Goal: Task Accomplishment & Management: Manage account settings

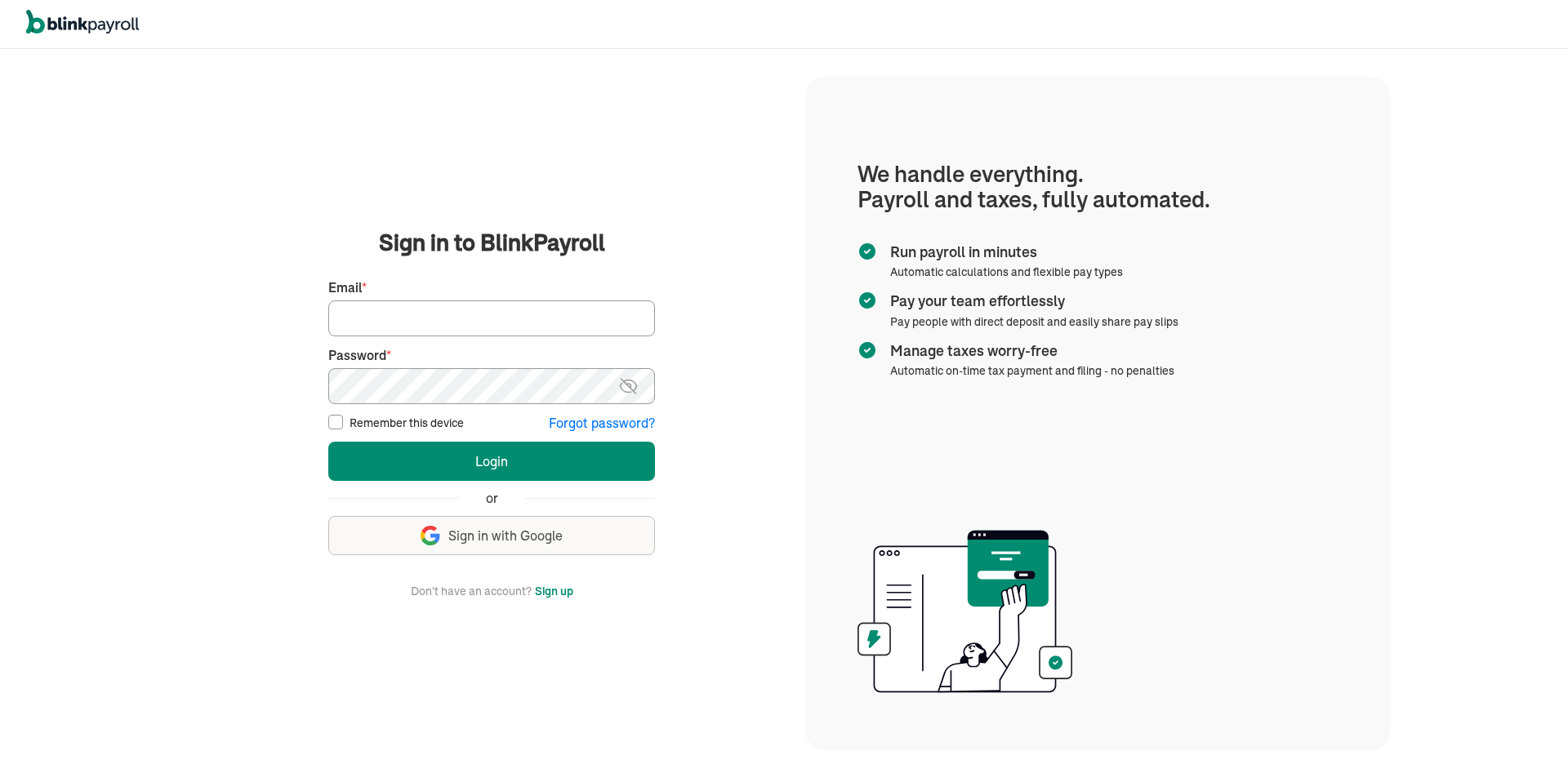
click at [409, 315] on input "Email *" at bounding box center [491, 318] width 327 height 36
type input "[PERSON_NAME][EMAIL_ADDRESS][PERSON_NAME][DOMAIN_NAME]"
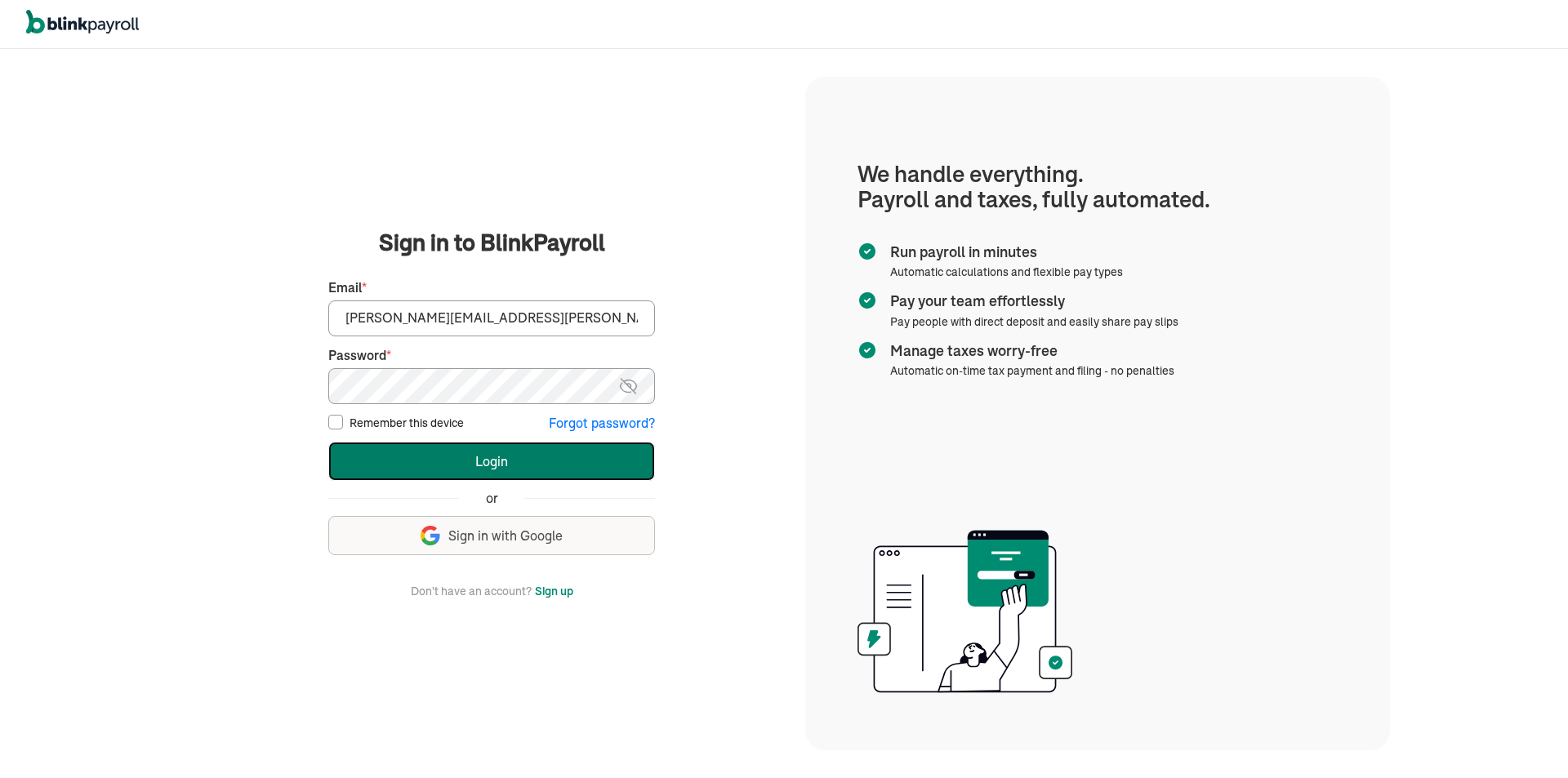
click at [420, 450] on button "Login" at bounding box center [491, 461] width 327 height 39
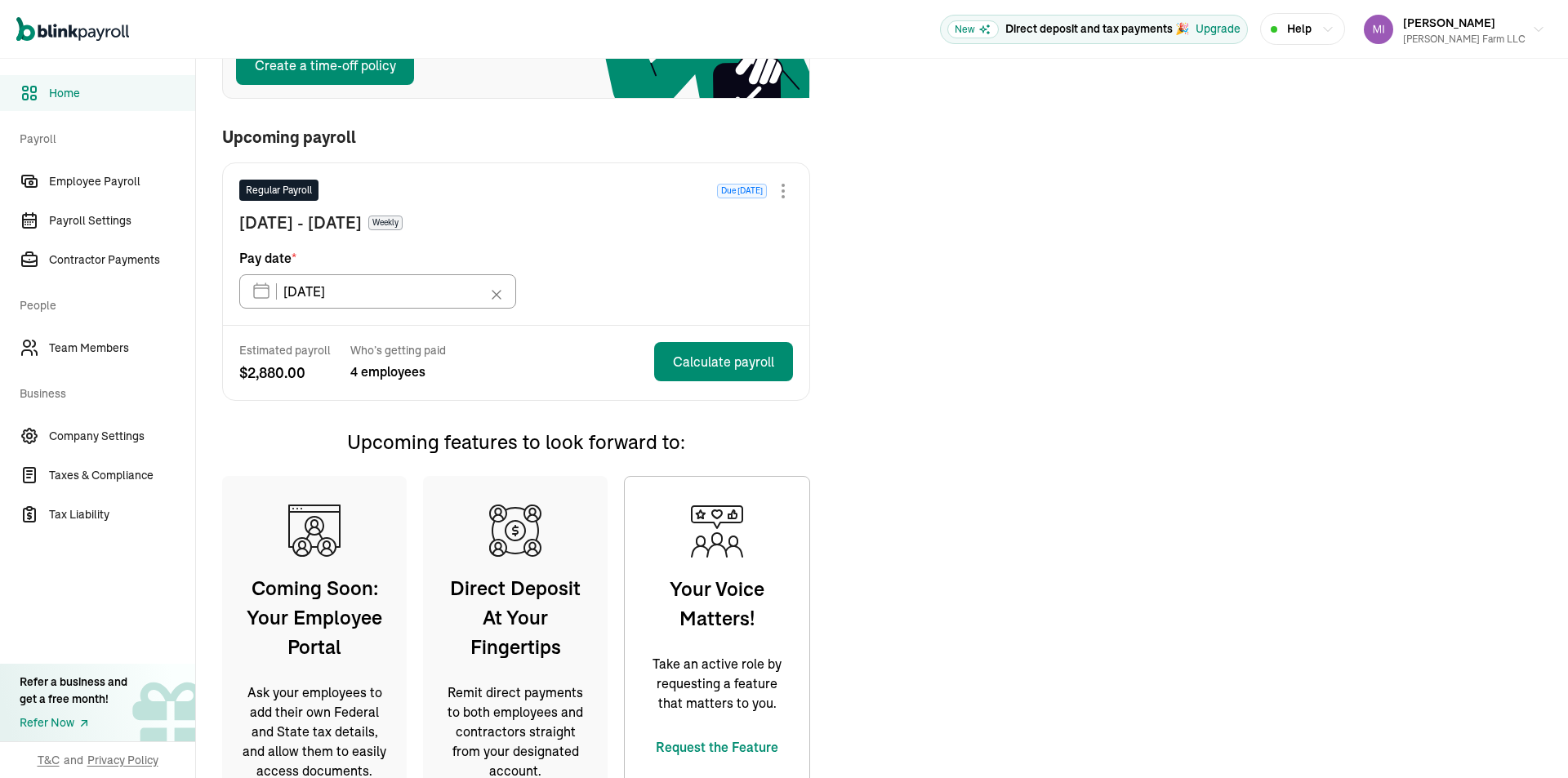
scroll to position [327, 0]
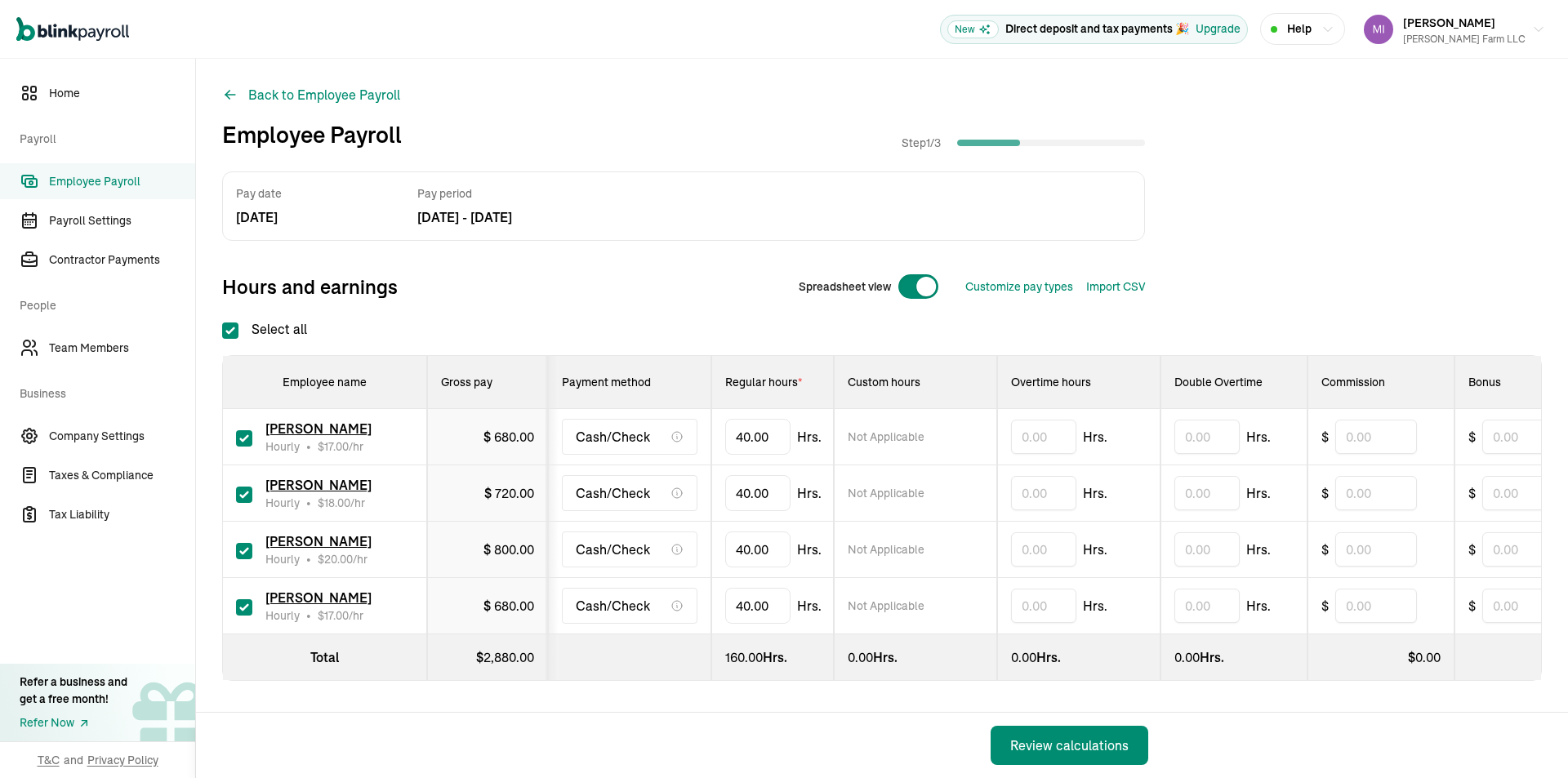
click at [906, 281] on div at bounding box center [918, 286] width 41 height 26
checkbox input "false"
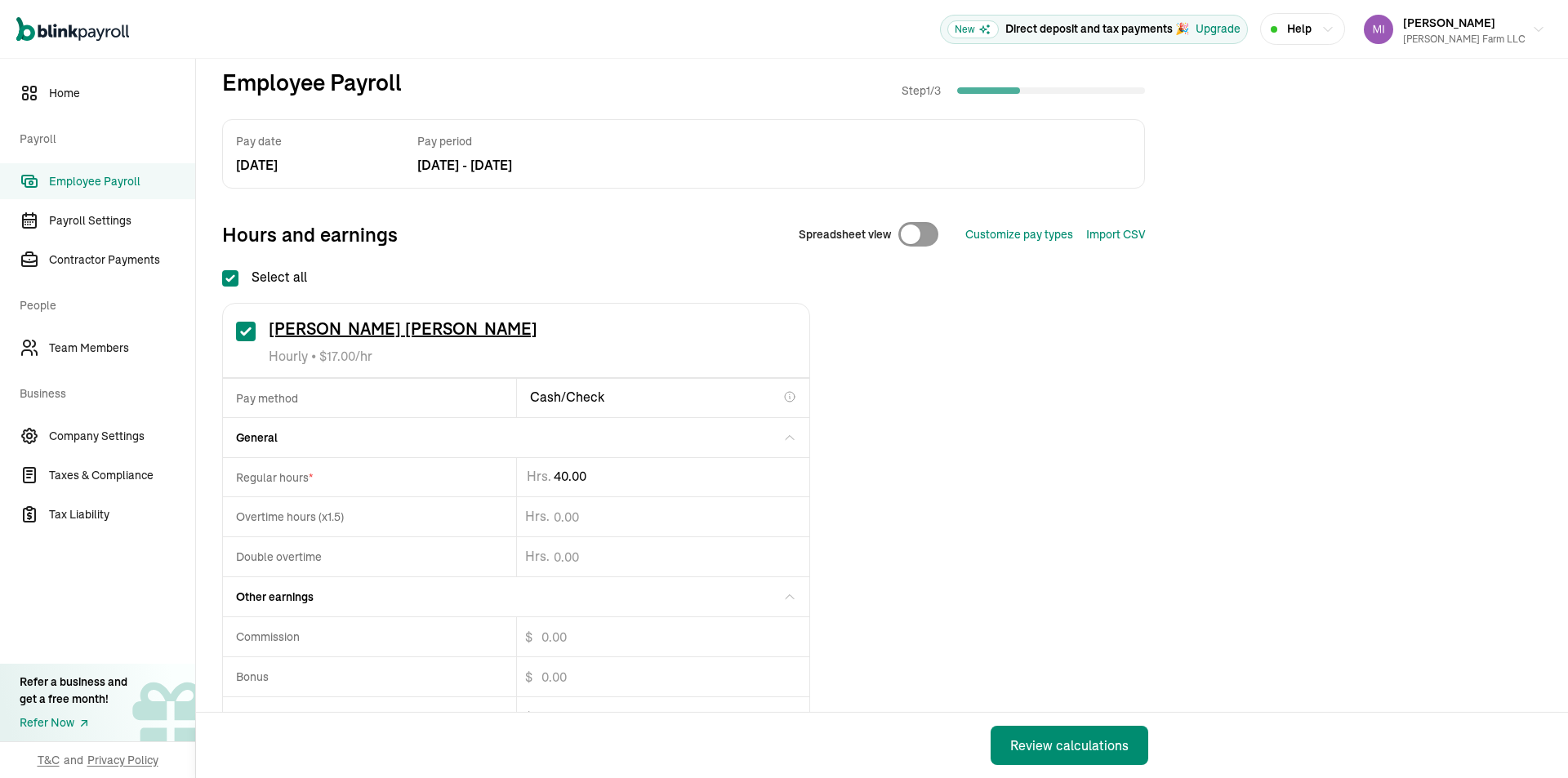
scroll to position [82, 0]
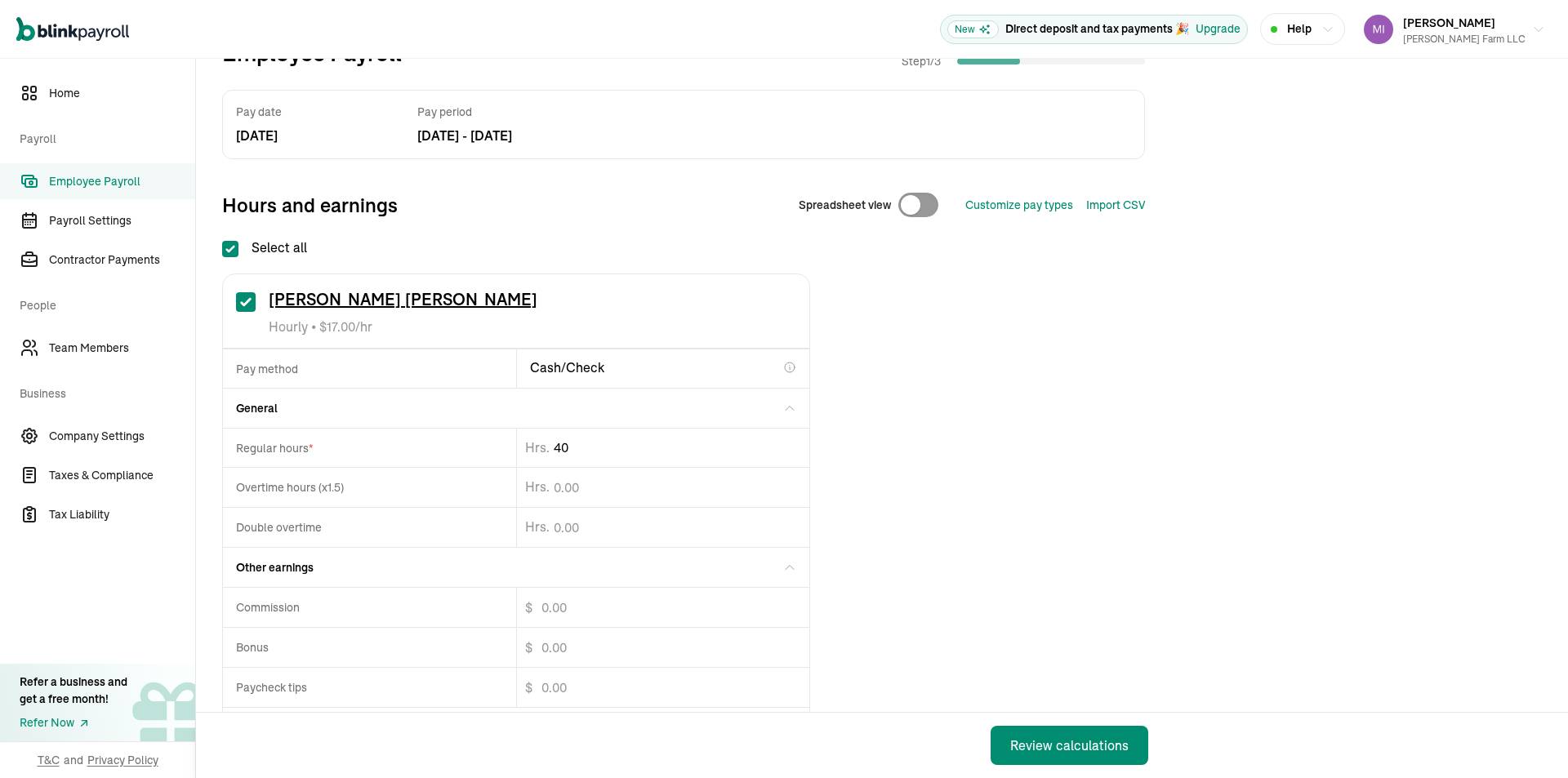
type input "4"
type input "39.86"
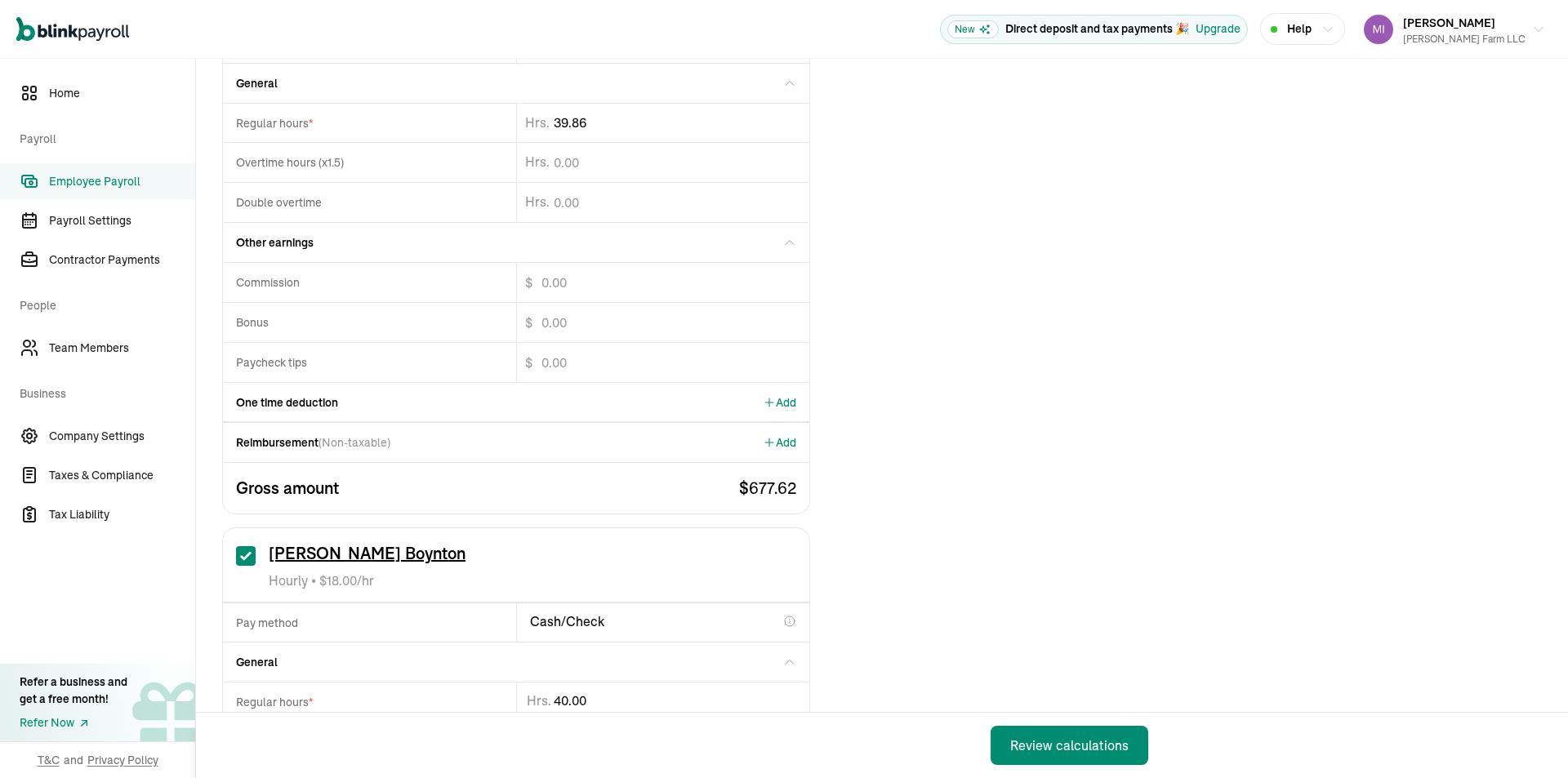
scroll to position [408, 0]
type input "4"
type input "20"
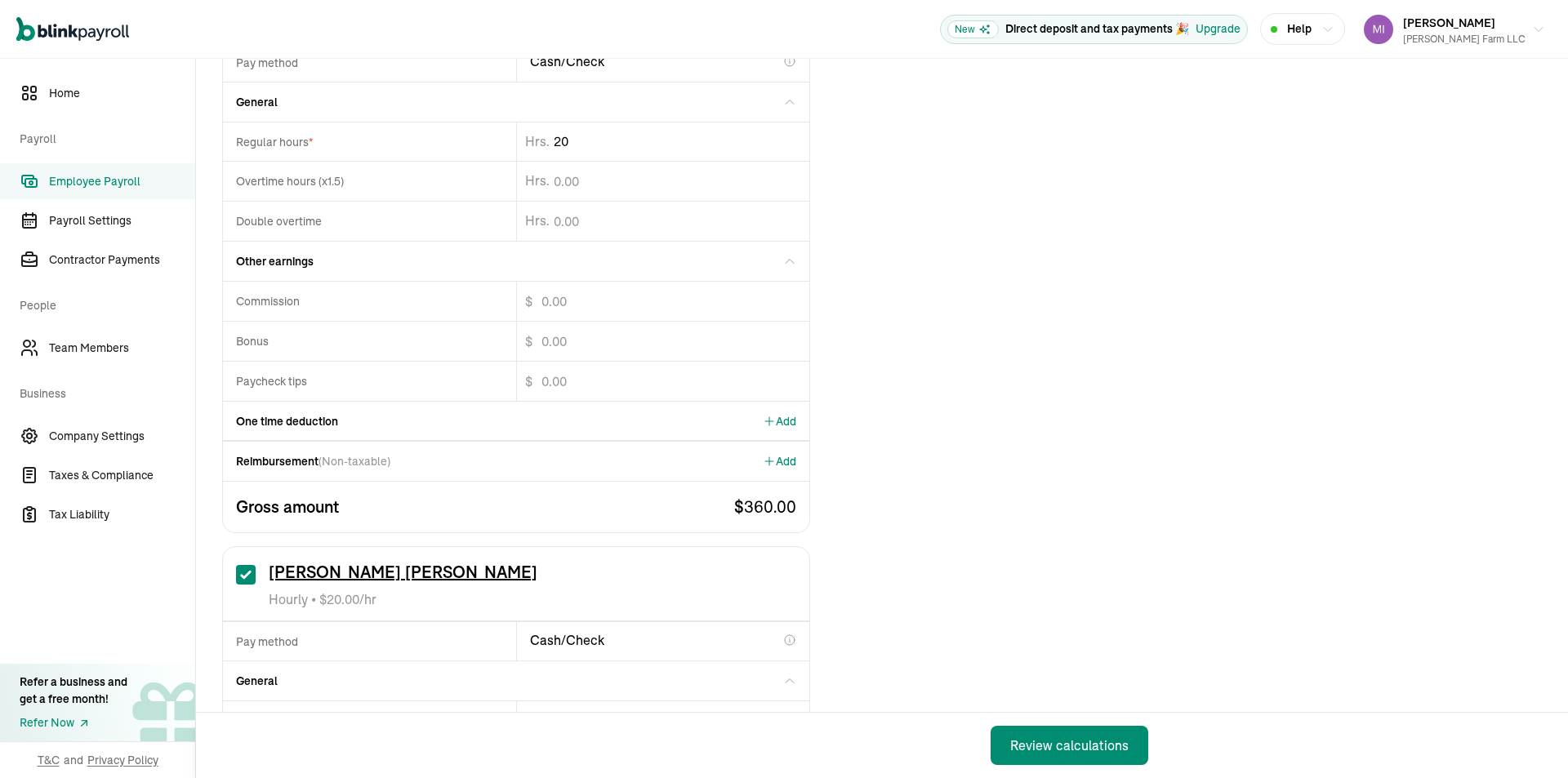
scroll to position [1061, 0]
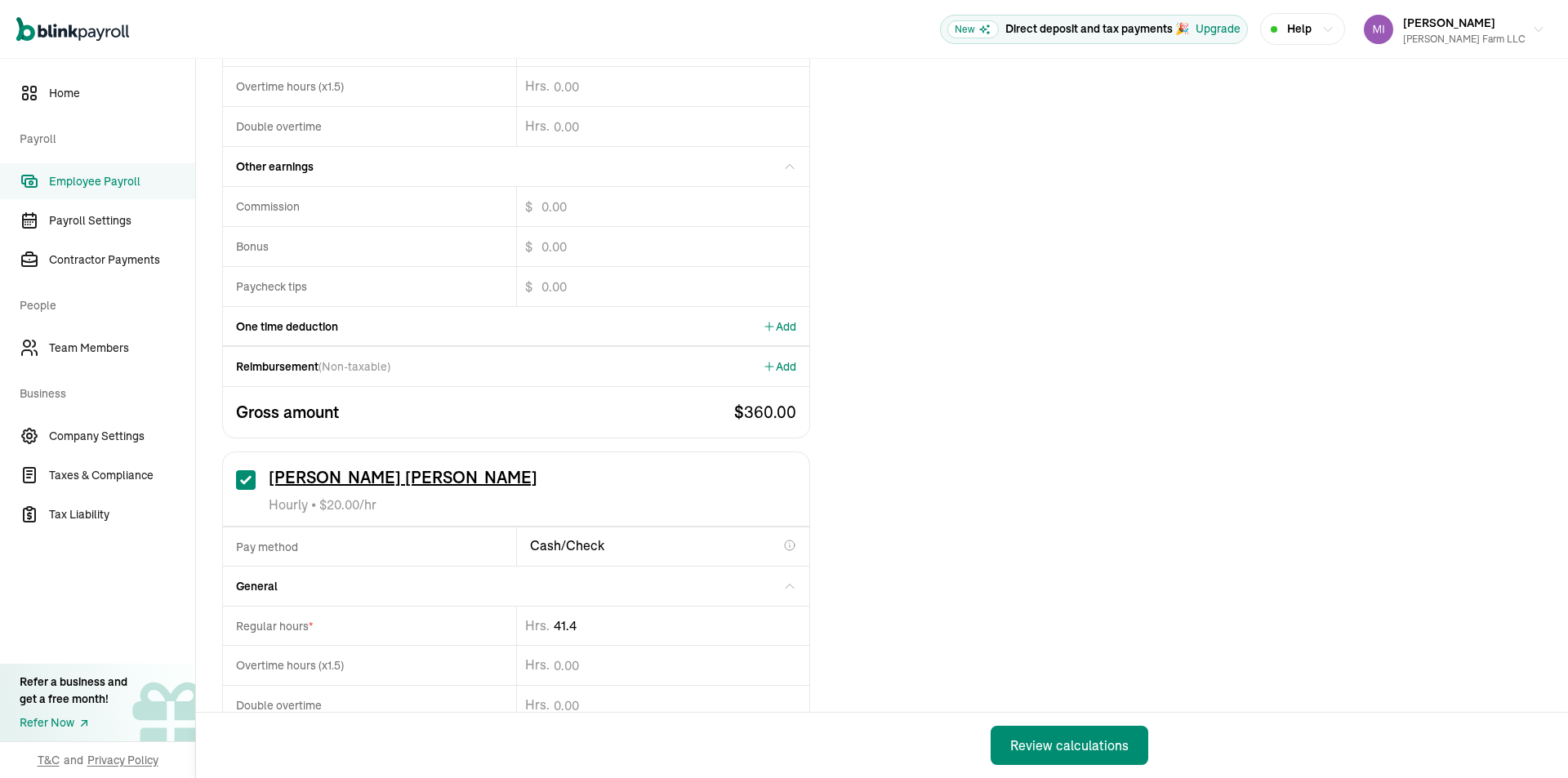
type input "41.49"
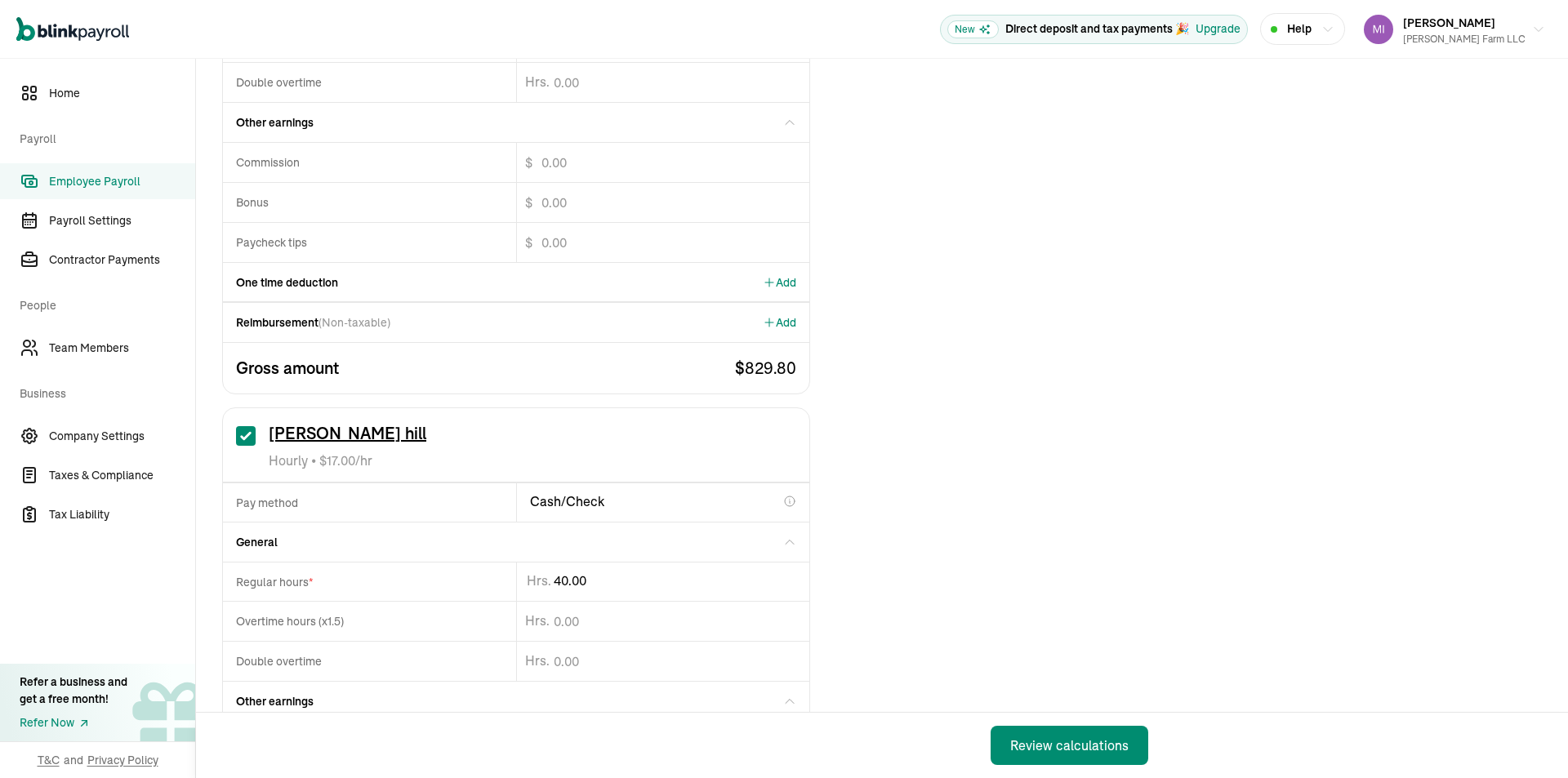
scroll to position [1715, 0]
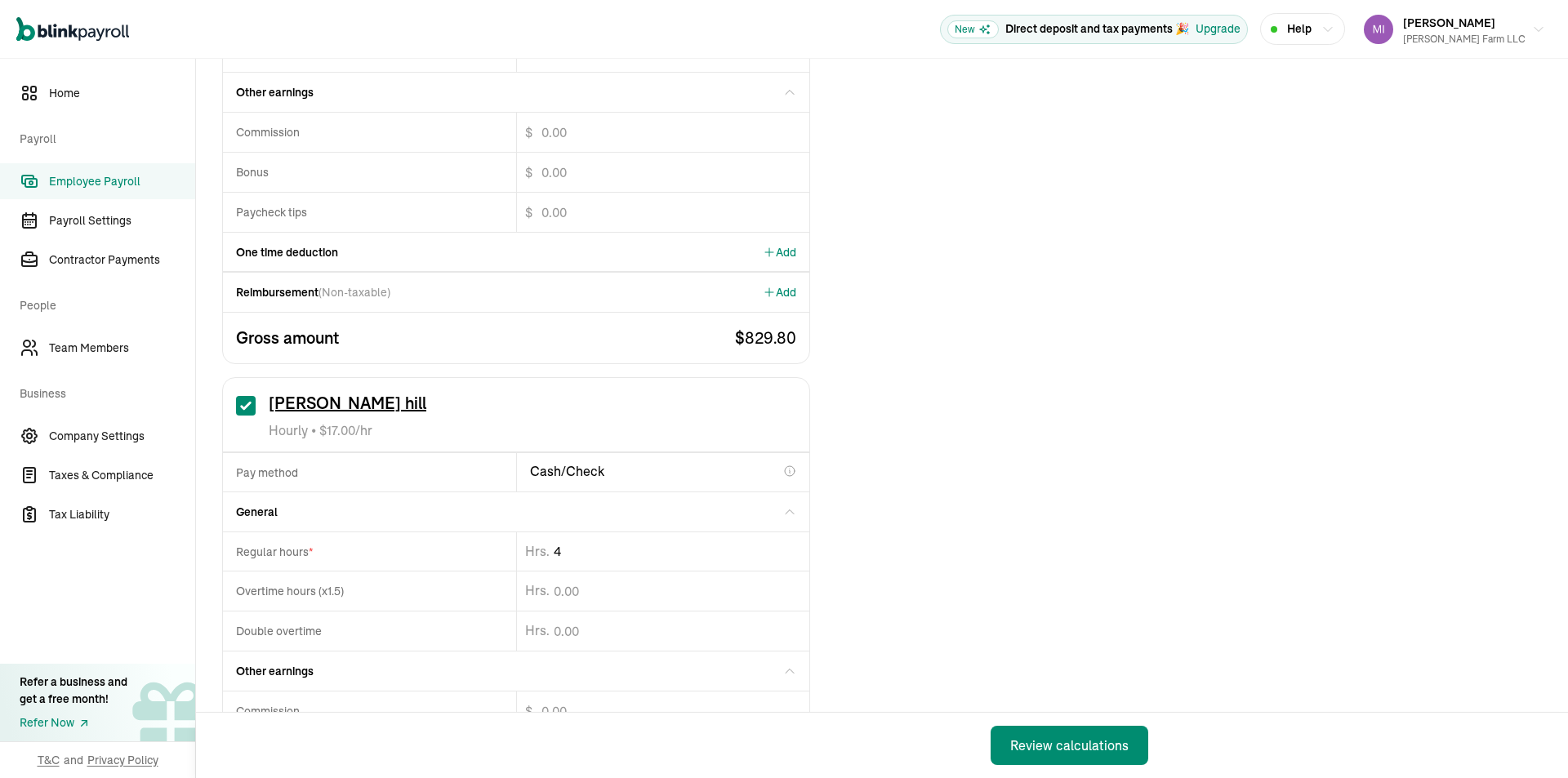
type input "4"
type input "19.85"
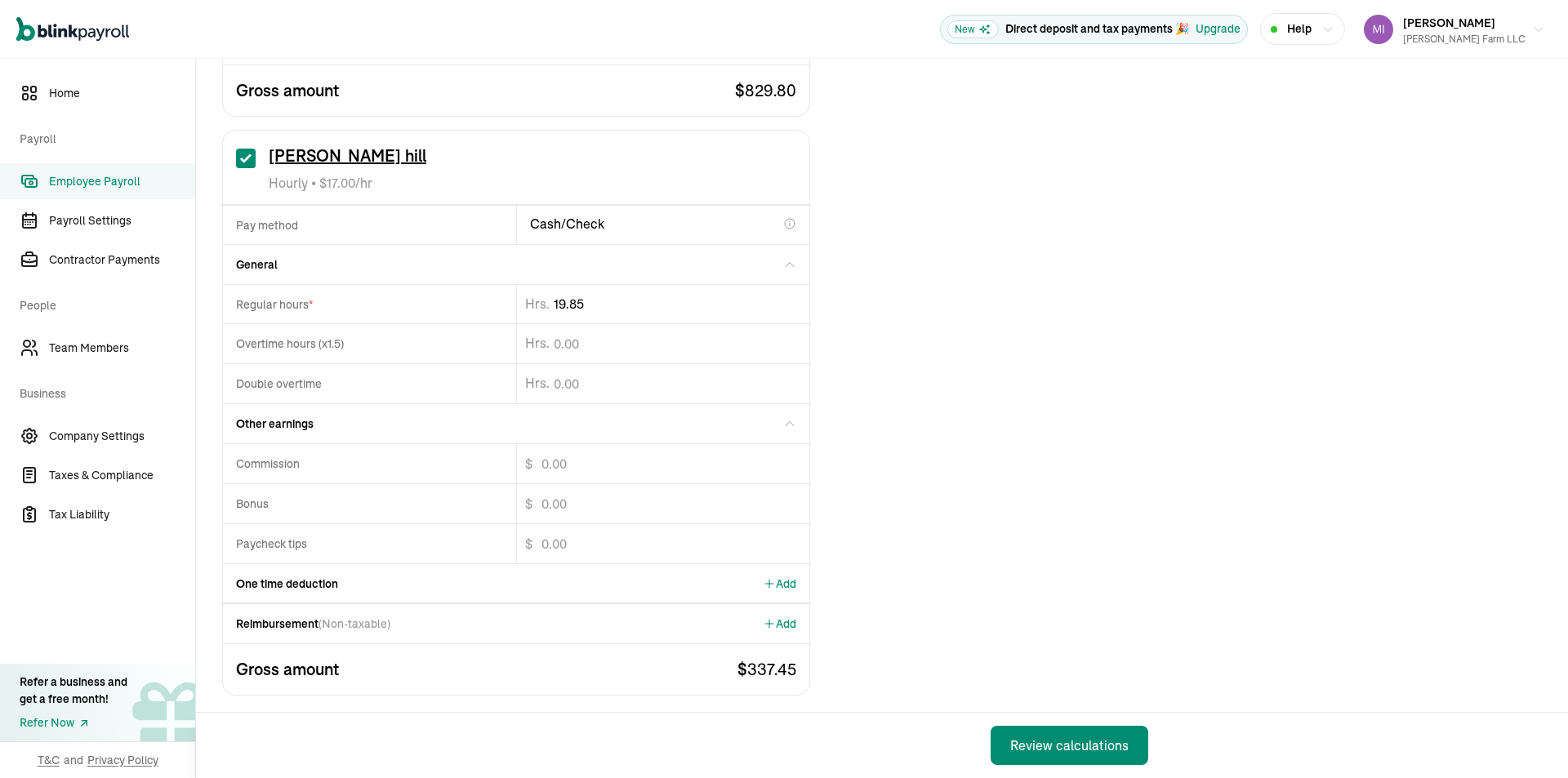
scroll to position [1971, 0]
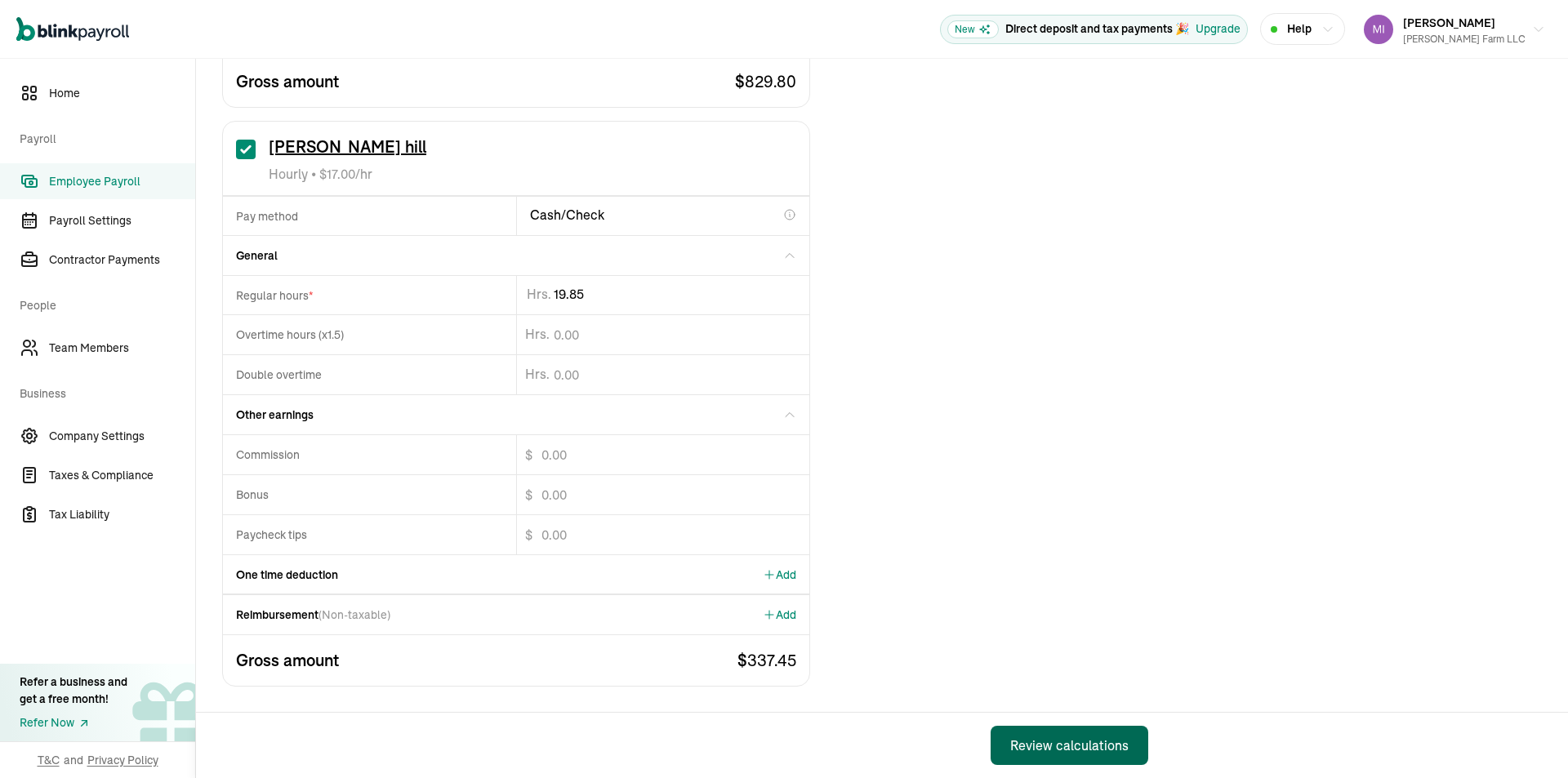
click at [1061, 743] on div "Review calculations" at bounding box center [1069, 745] width 118 height 19
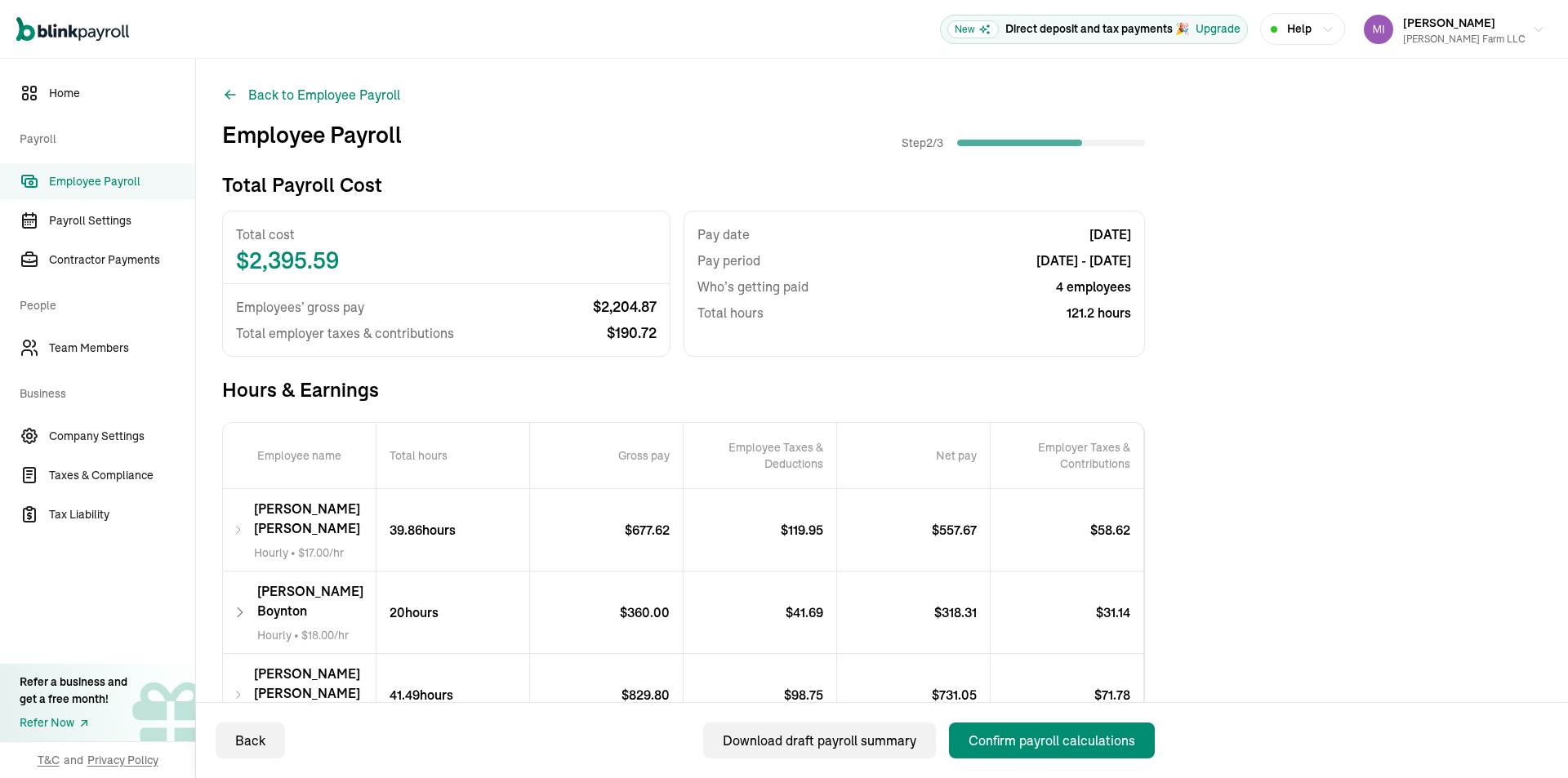
scroll to position [161, 0]
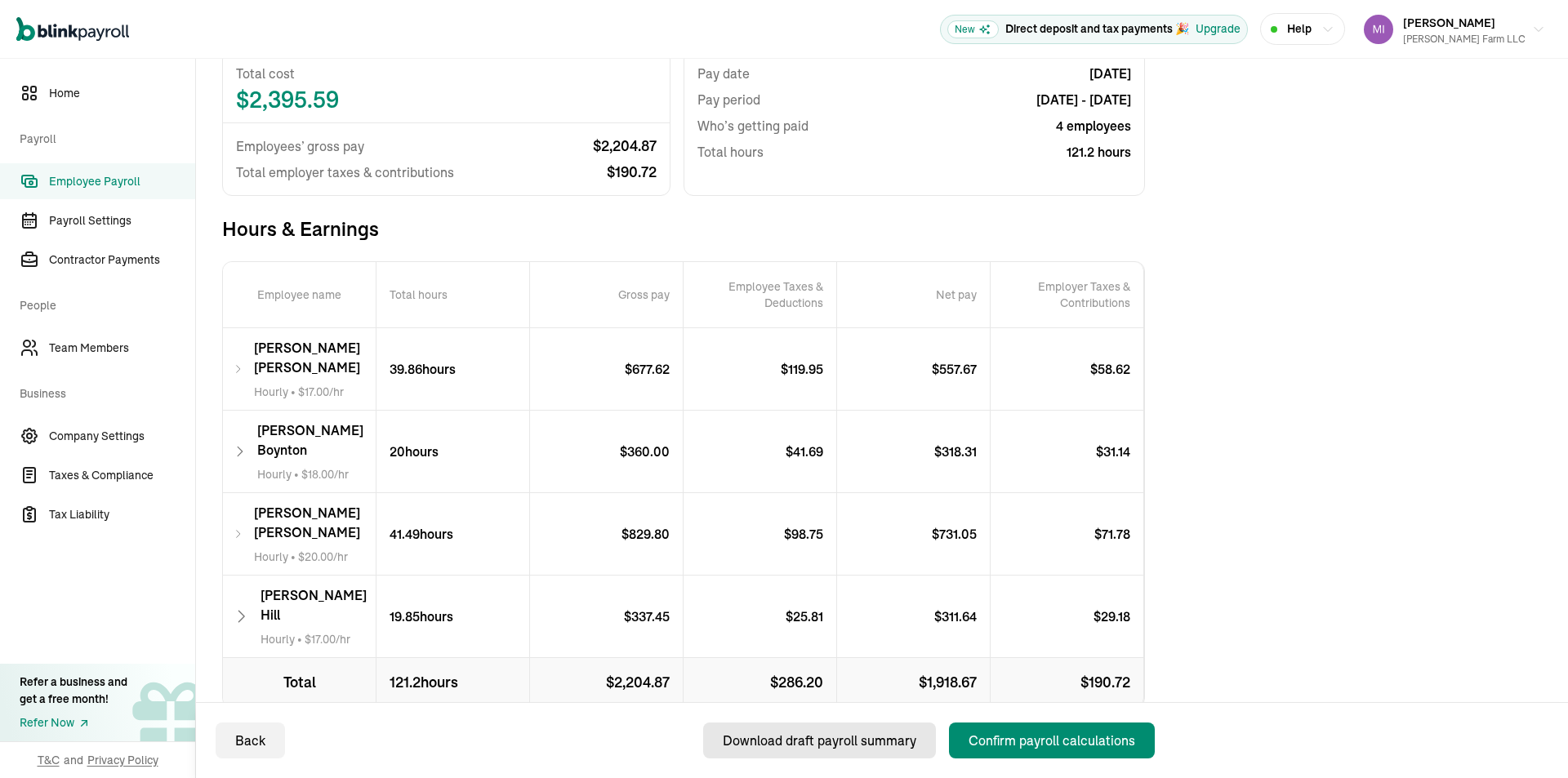
click at [869, 739] on div "Download draft payroll summary" at bounding box center [820, 740] width 194 height 19
click at [1096, 741] on div "Confirm payroll calculations" at bounding box center [1052, 740] width 167 height 19
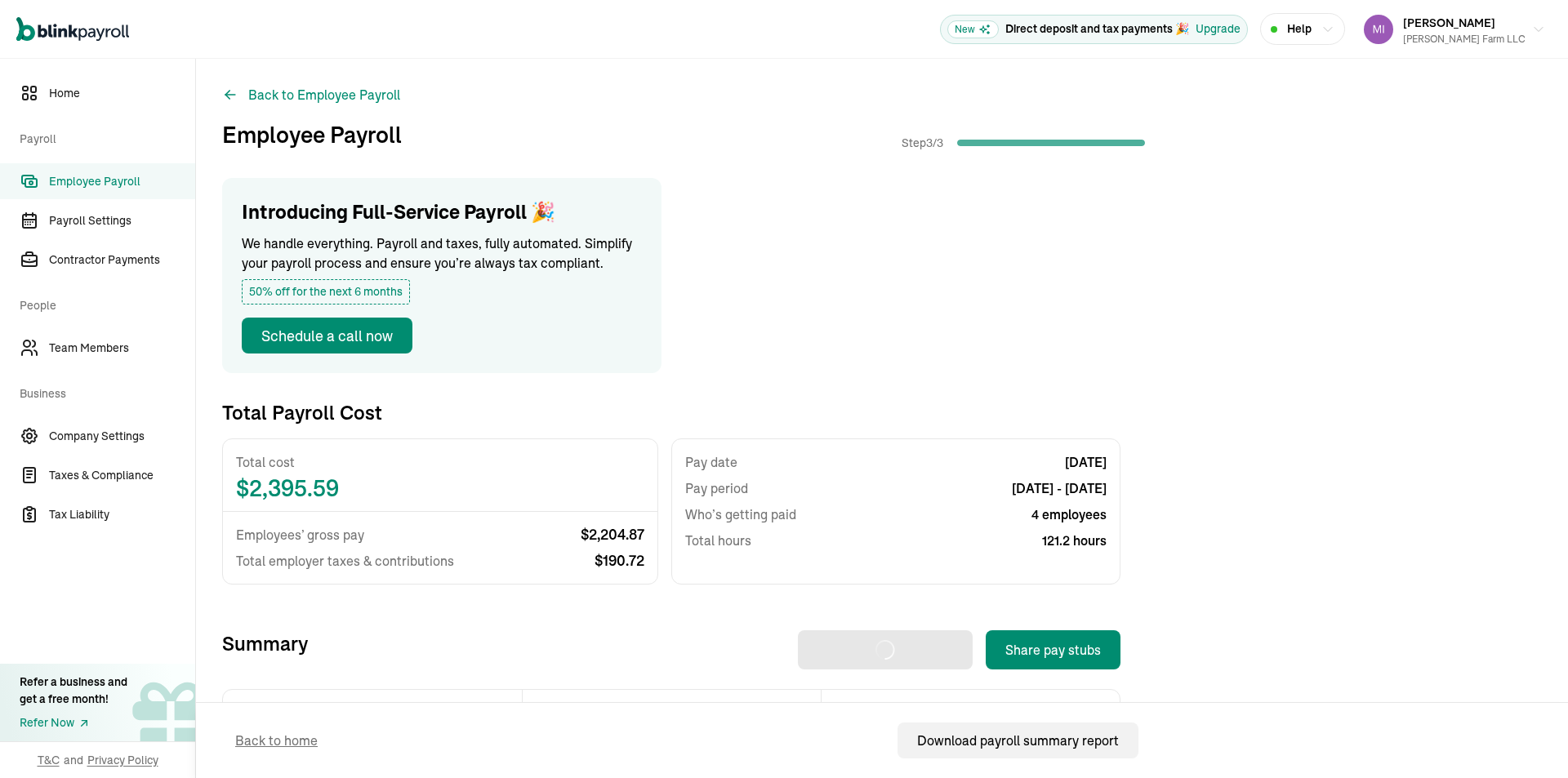
click at [1142, 85] on div "Back to Employee Payroll Employee Payroll Step 3 / 3 Introducing Full-Service P…" at bounding box center [881, 577] width 1372 height 1037
click at [1491, 33] on div "Vargas Farm LLC" at bounding box center [1464, 39] width 123 height 15
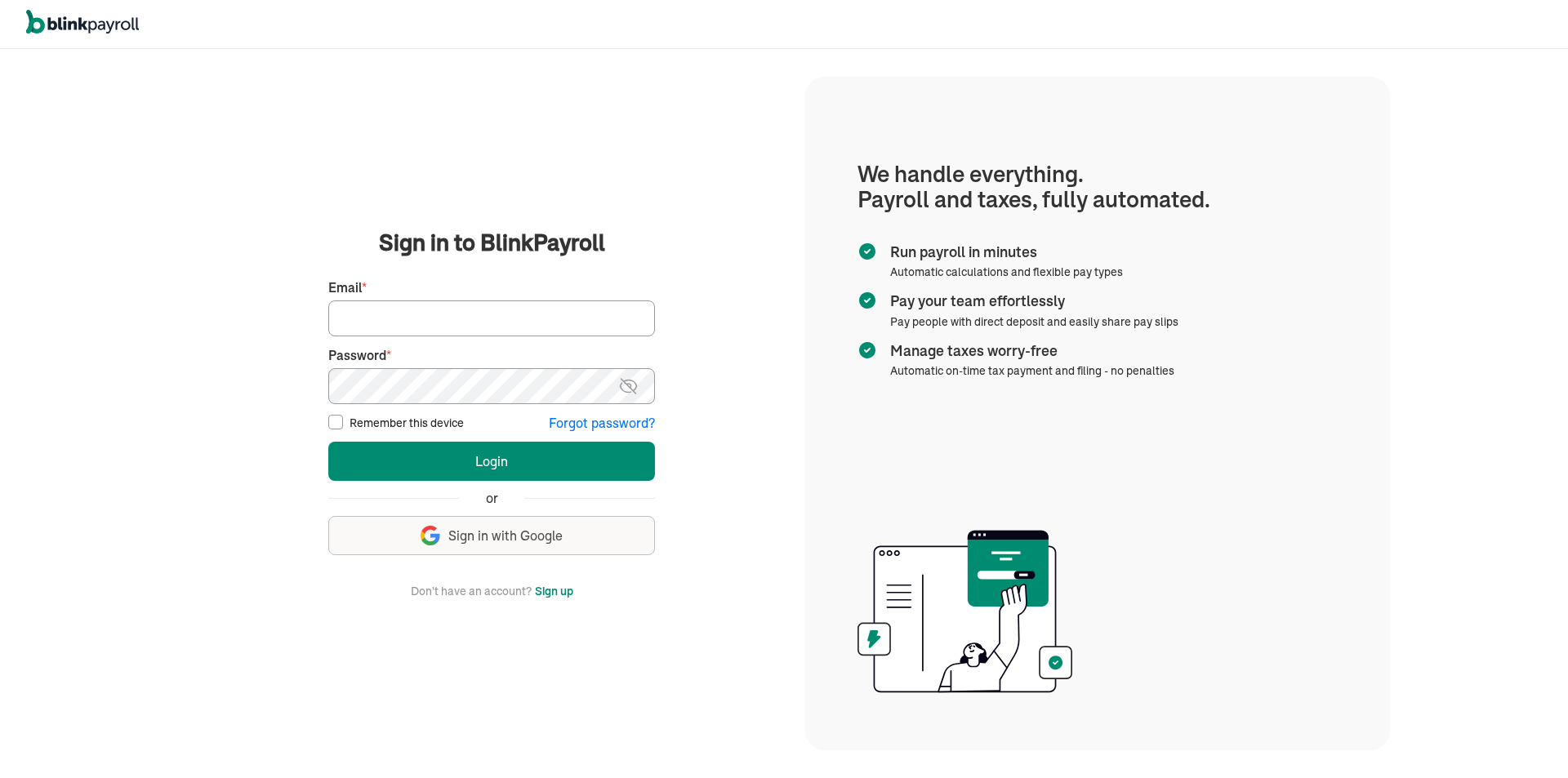
click at [546, 316] on input "Email *" at bounding box center [491, 318] width 327 height 36
type input "[EMAIL_ADDRESS][DOMAIN_NAME]"
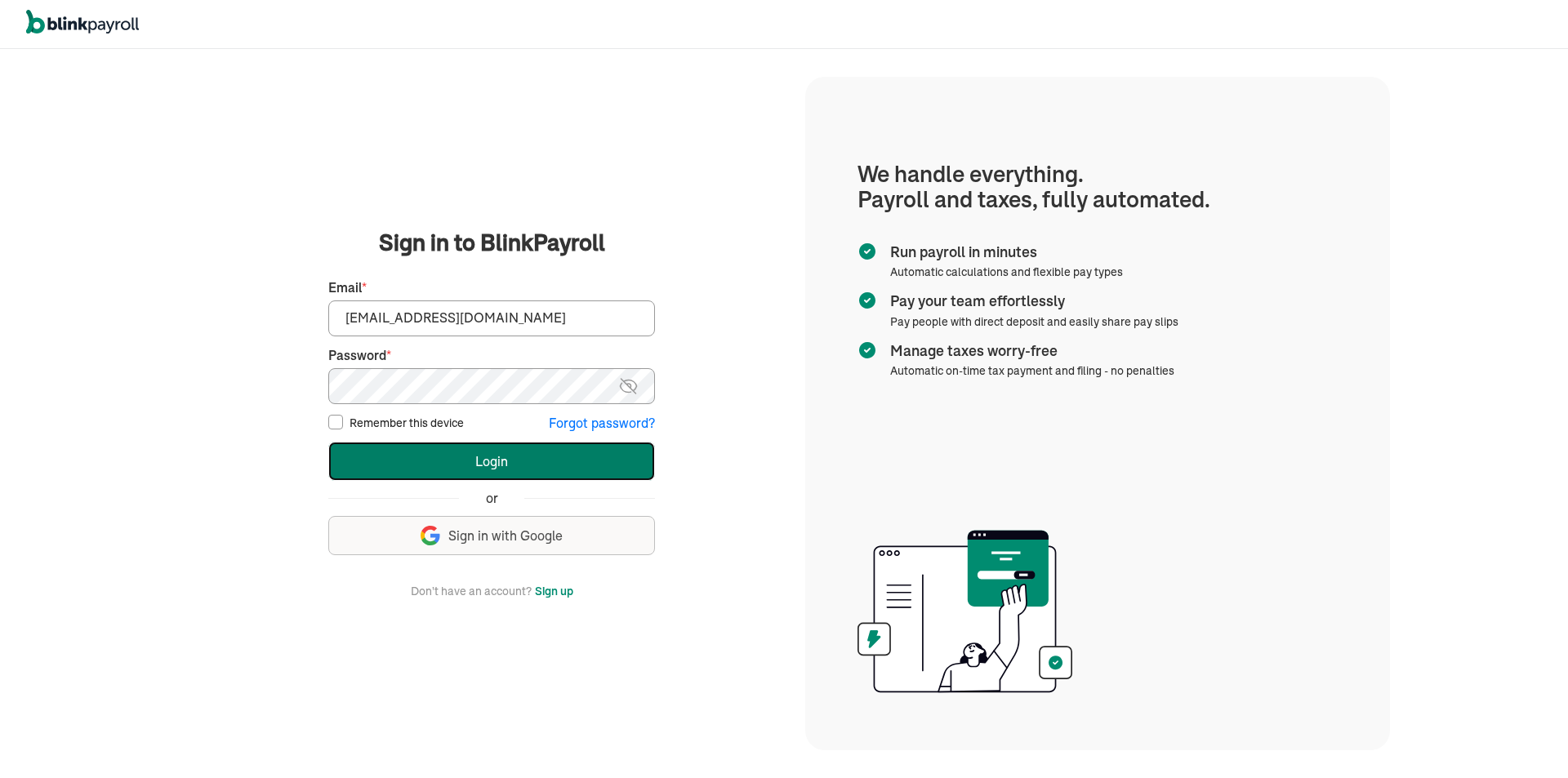
click at [526, 463] on button "Login" at bounding box center [491, 461] width 327 height 39
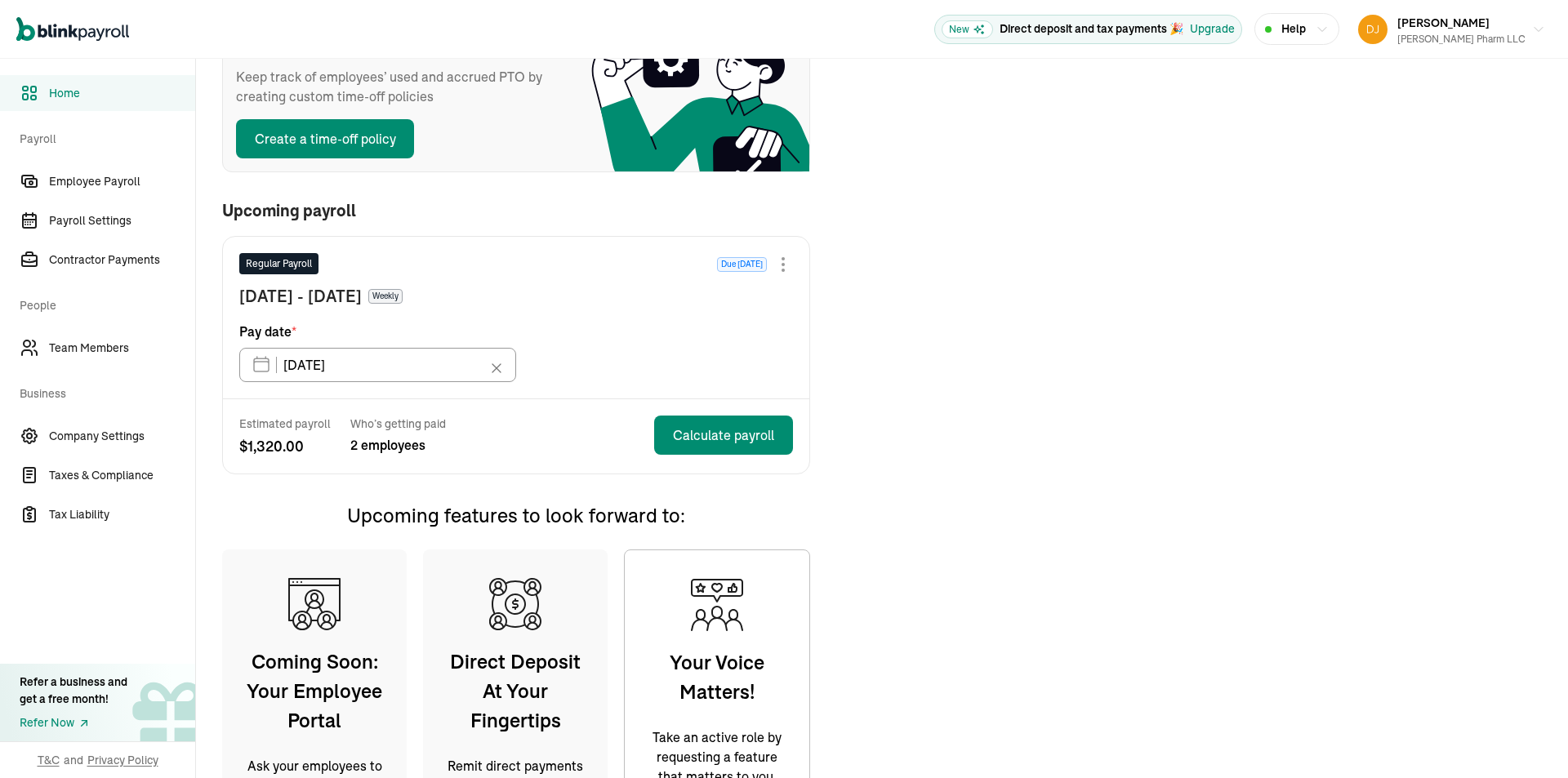
scroll to position [245, 0]
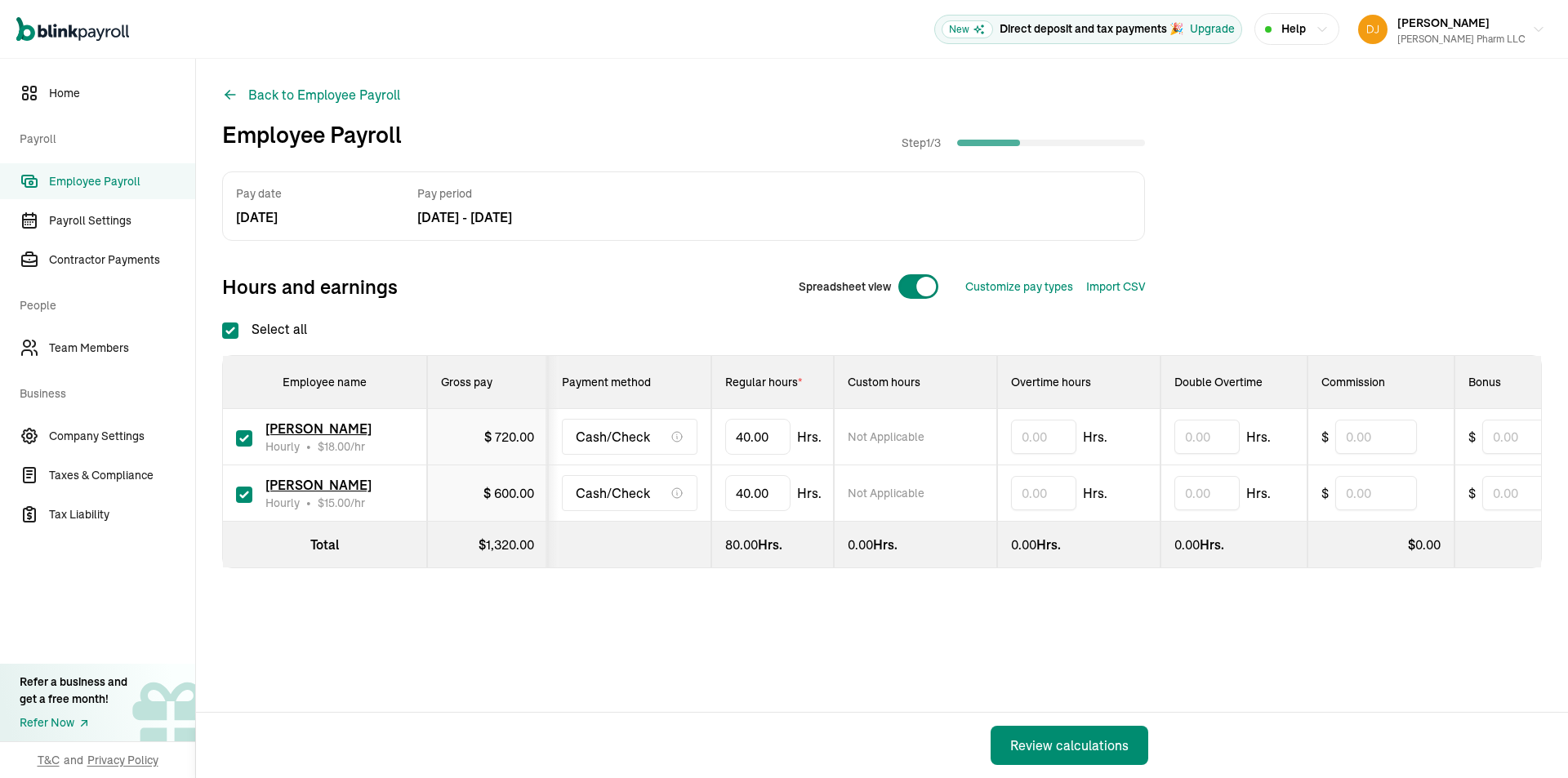
click at [912, 280] on div at bounding box center [918, 286] width 41 height 26
checkbox input "false"
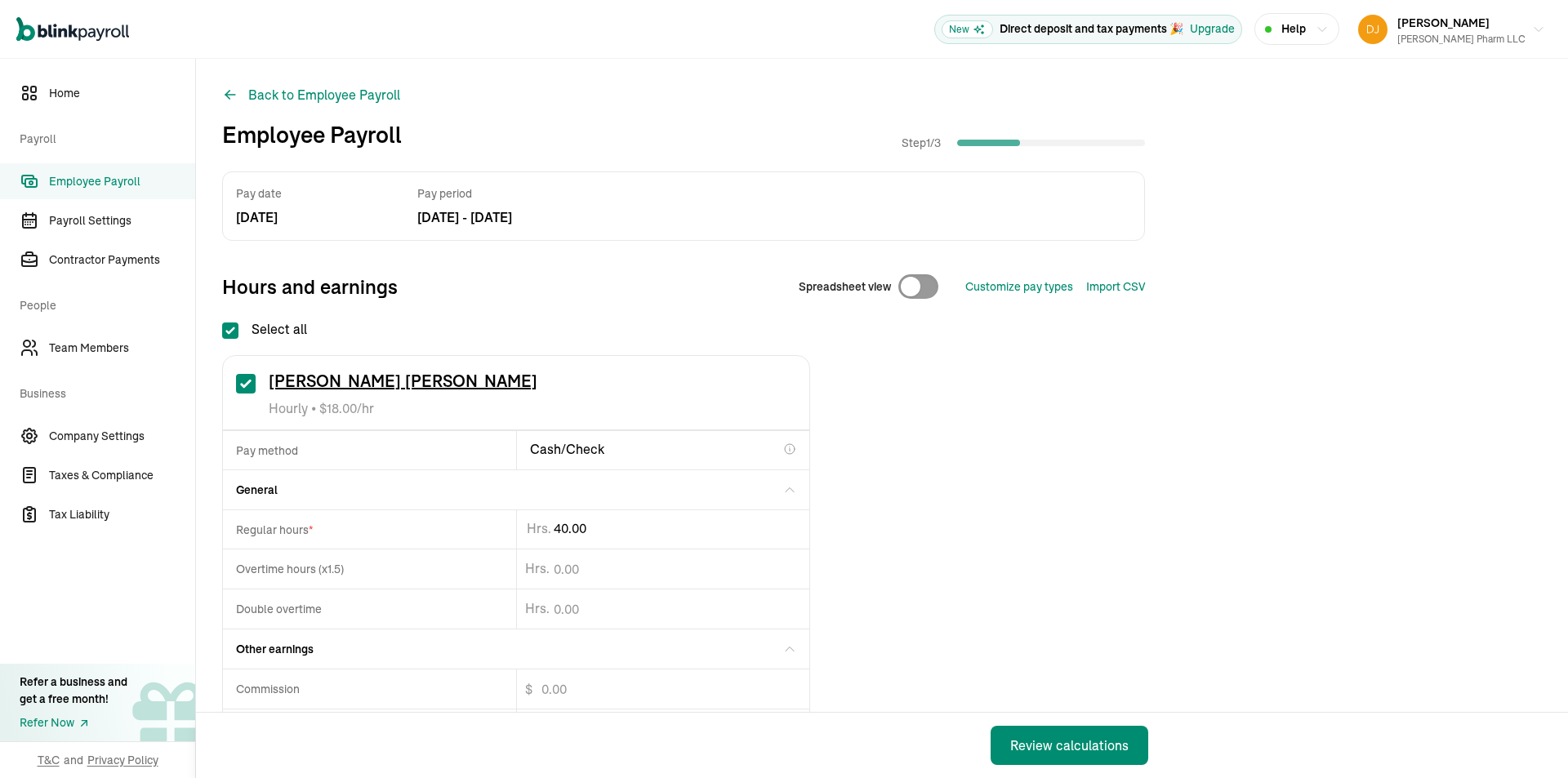
scroll to position [82, 0]
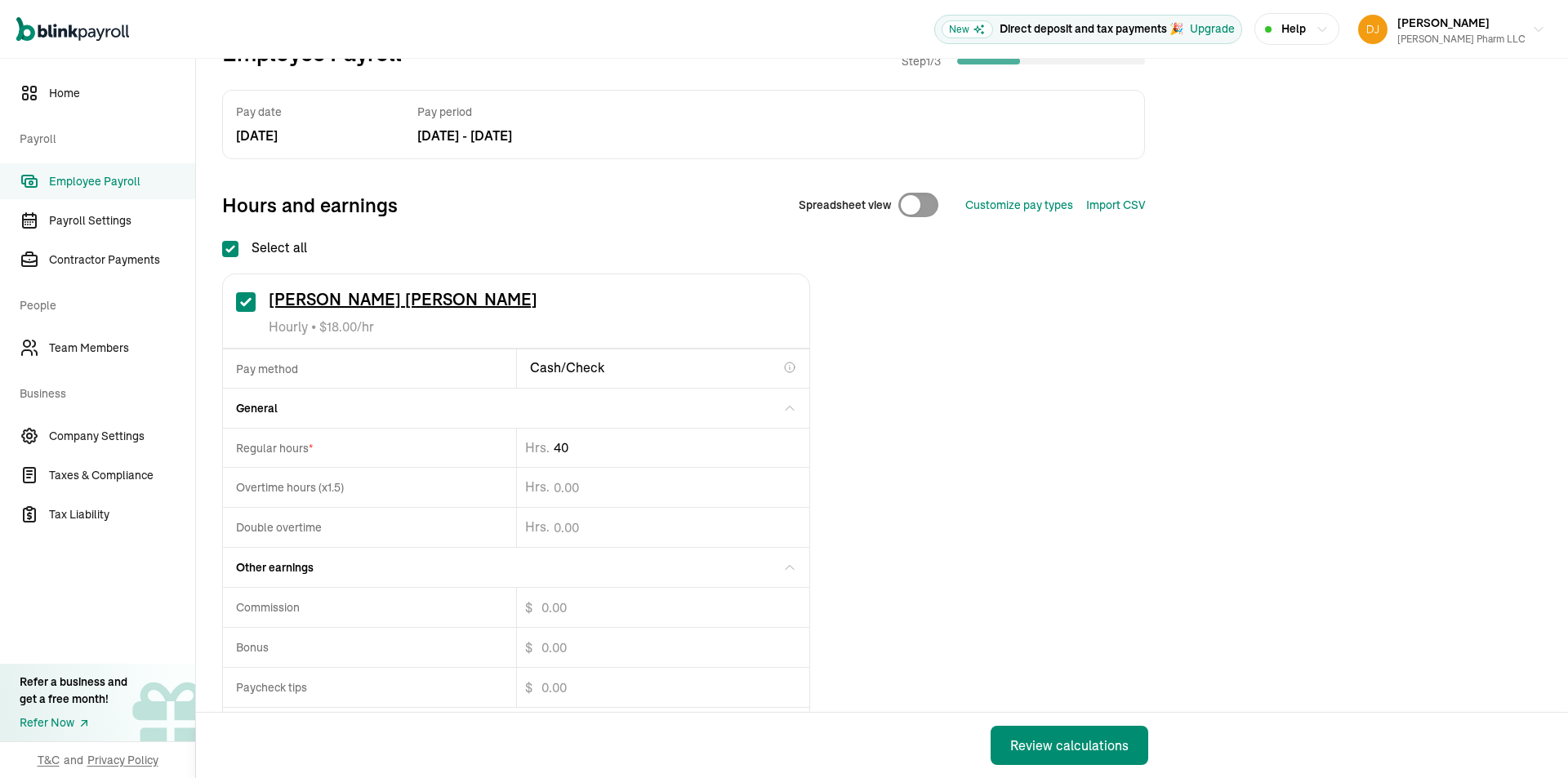
drag, startPoint x: 615, startPoint y: 438, endPoint x: 384, endPoint y: 421, distance: 231.6
type input "4"
type input "37.19"
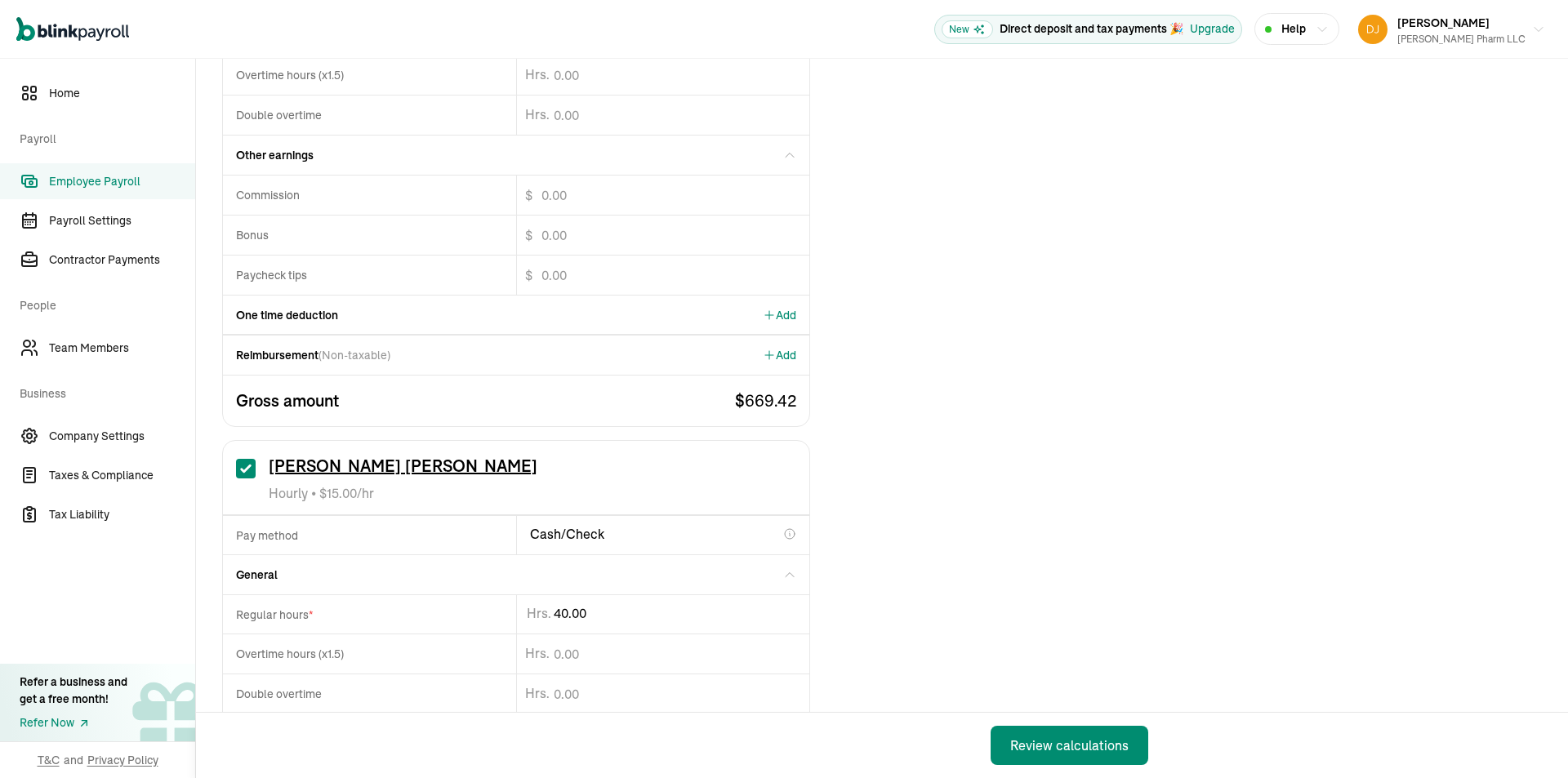
scroll to position [572, 0]
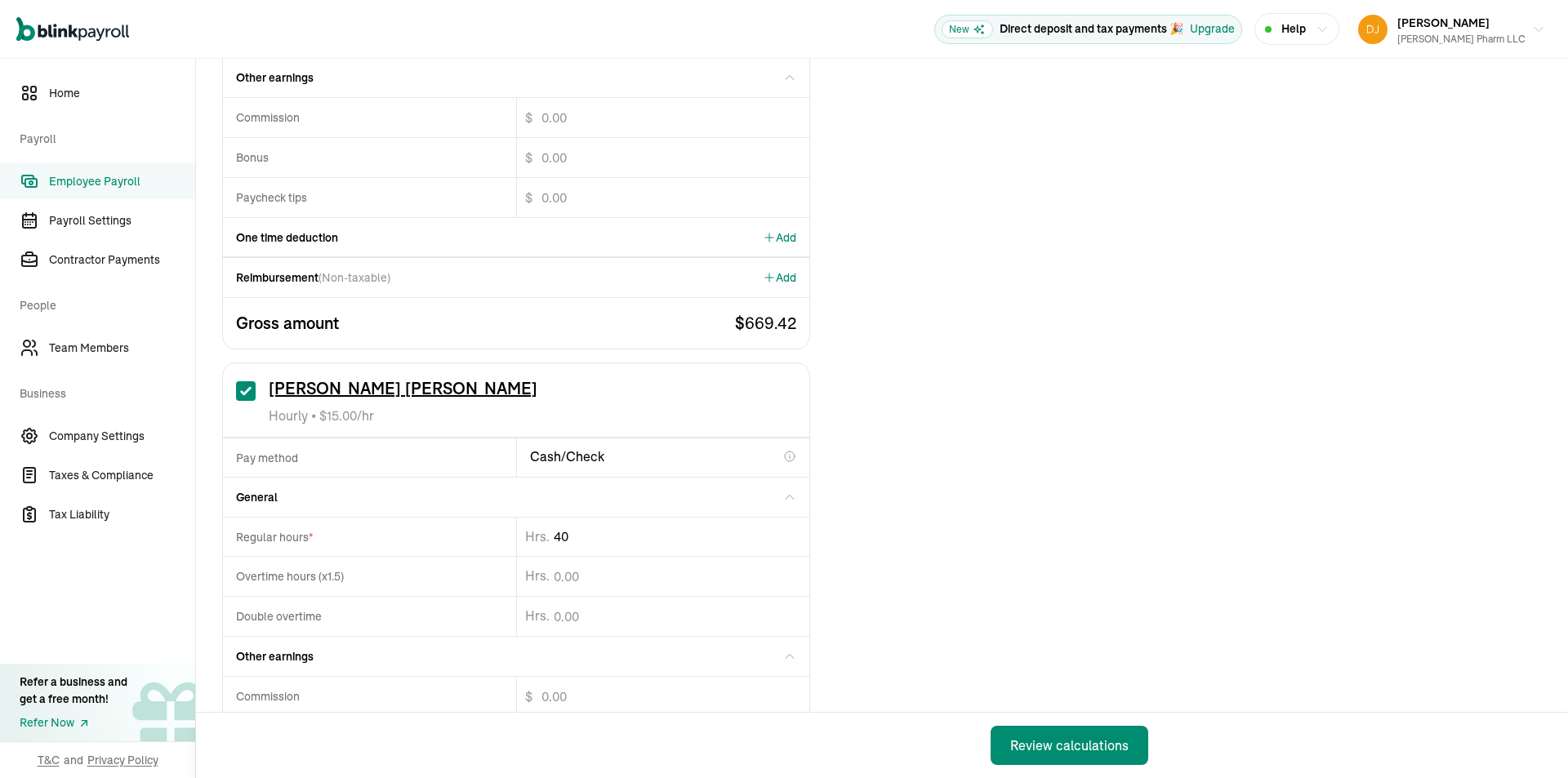
click at [486, 547] on div "Regular hours * 40 Hrs." at bounding box center [516, 536] width 586 height 39
type input "26.16"
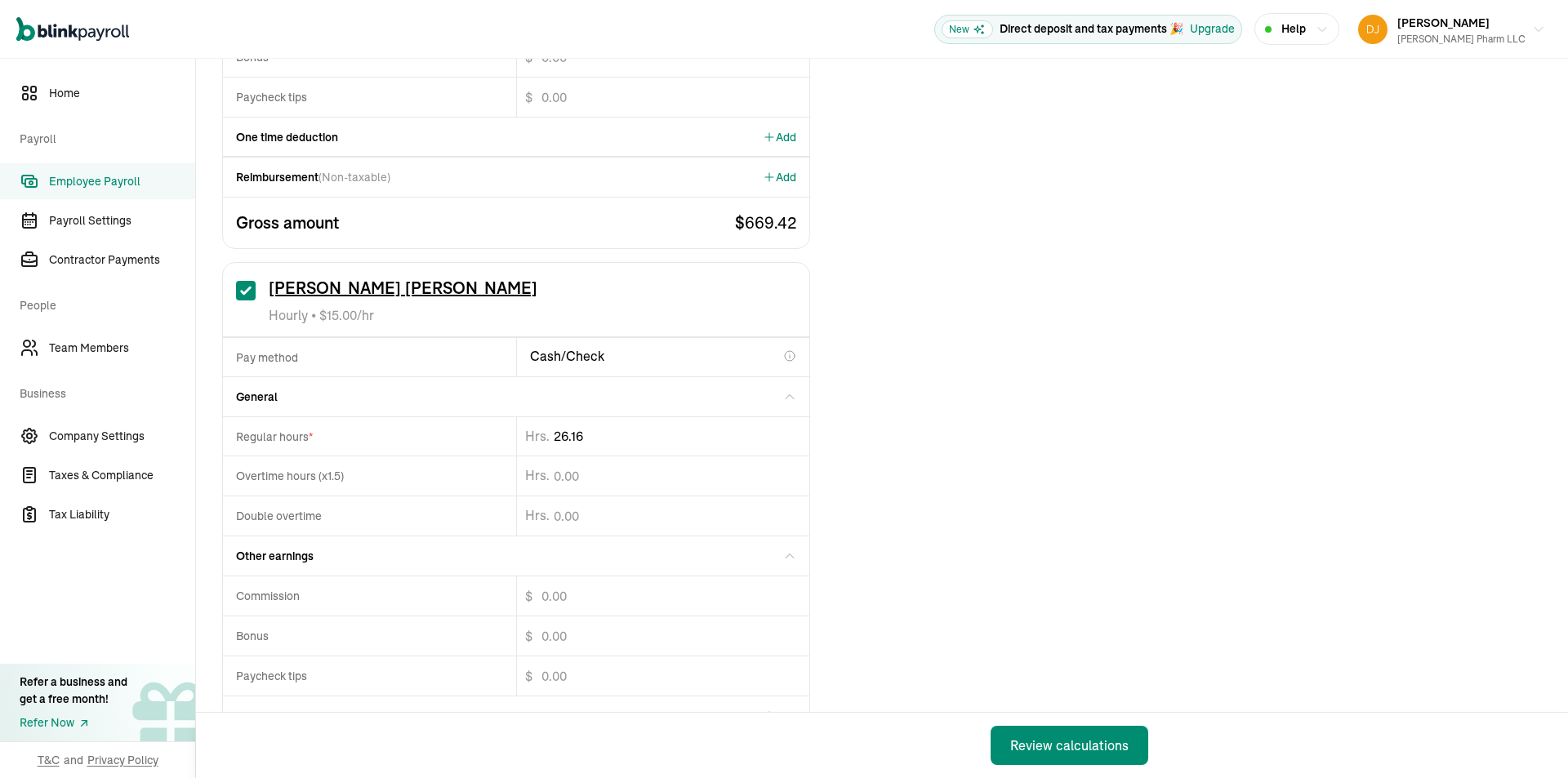
scroll to position [813, 0]
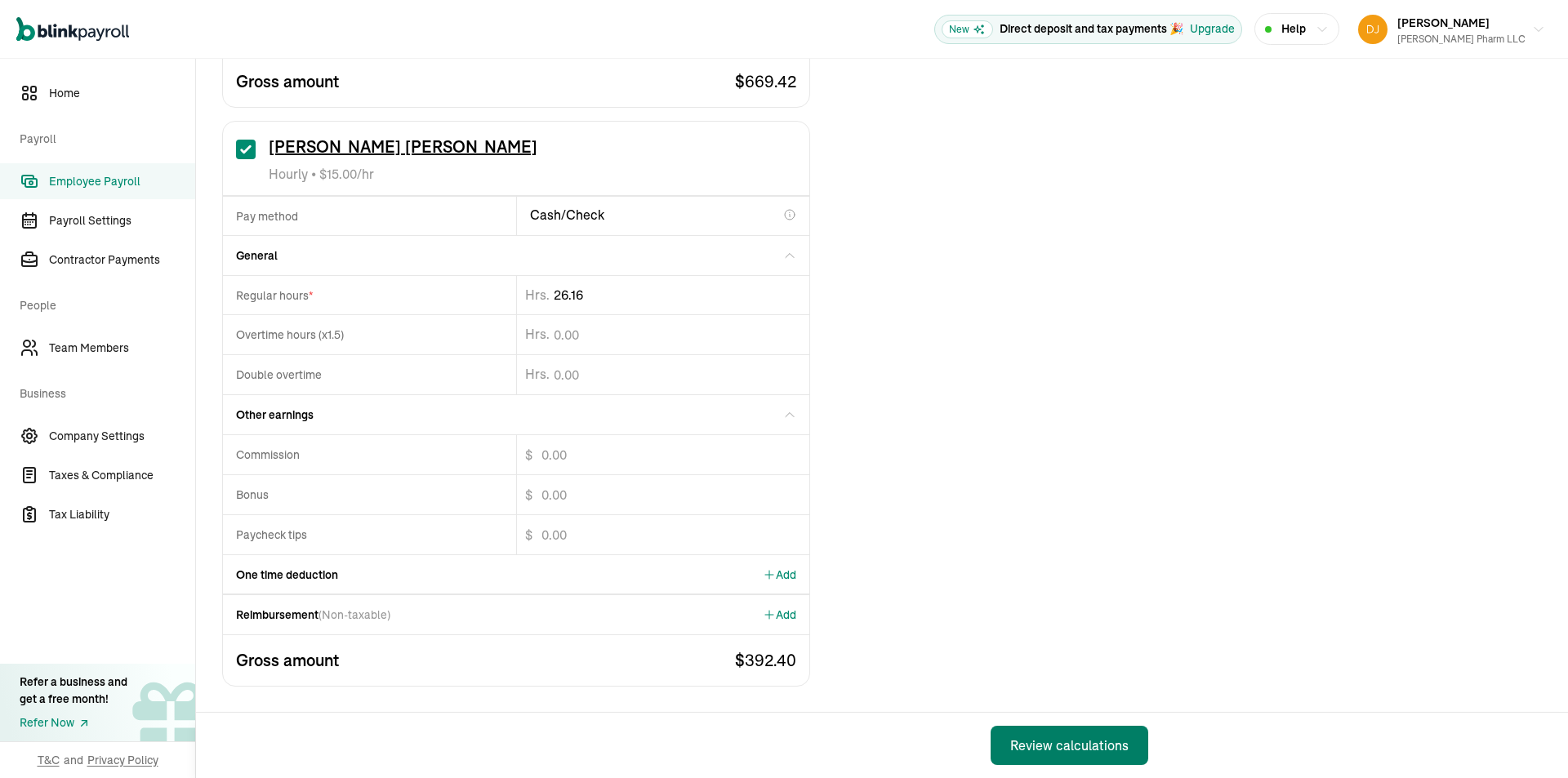
click at [1055, 754] on div "Review calculations" at bounding box center [1069, 745] width 118 height 19
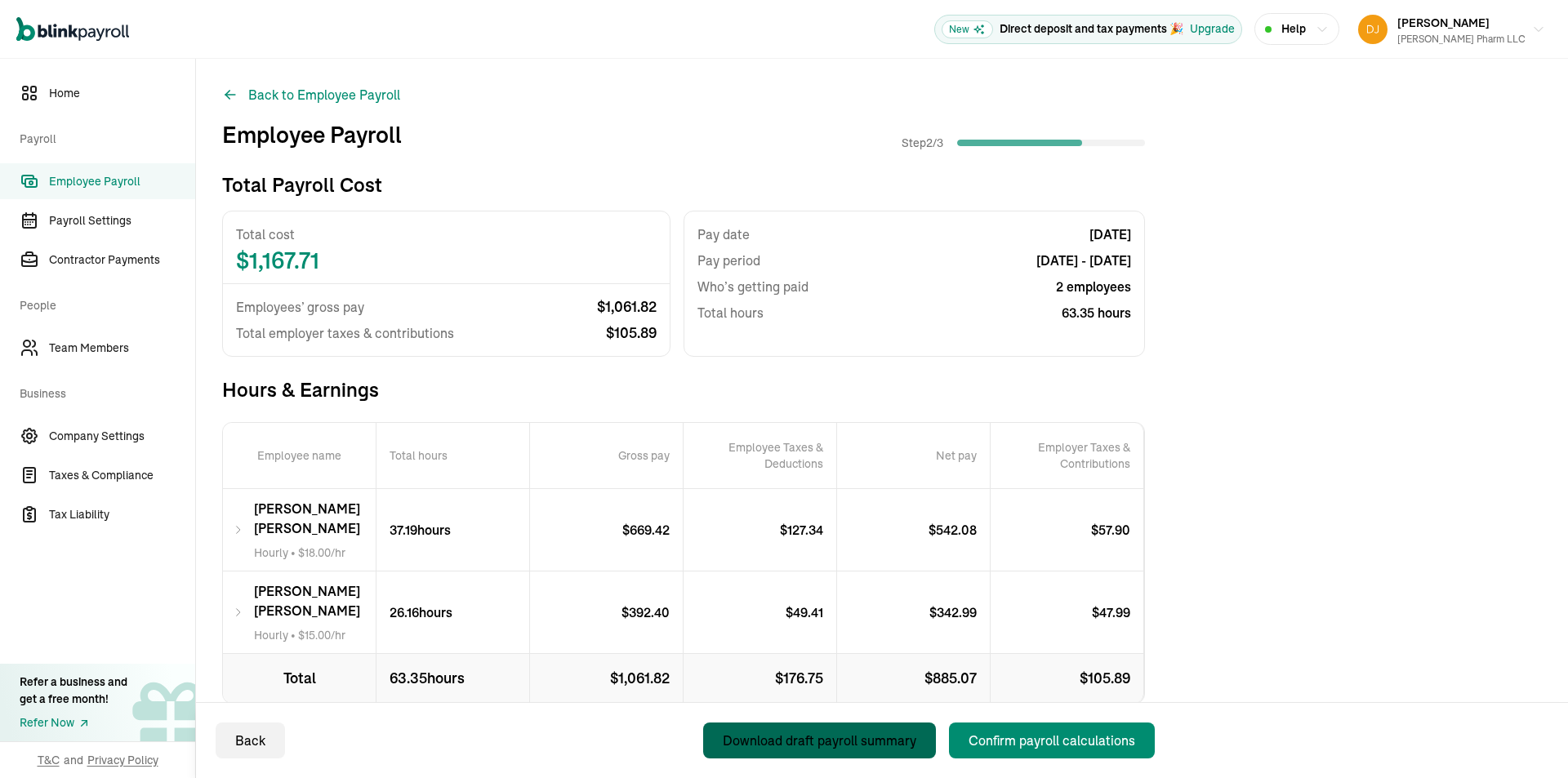
click at [882, 741] on div "Download draft payroll summary" at bounding box center [820, 740] width 194 height 19
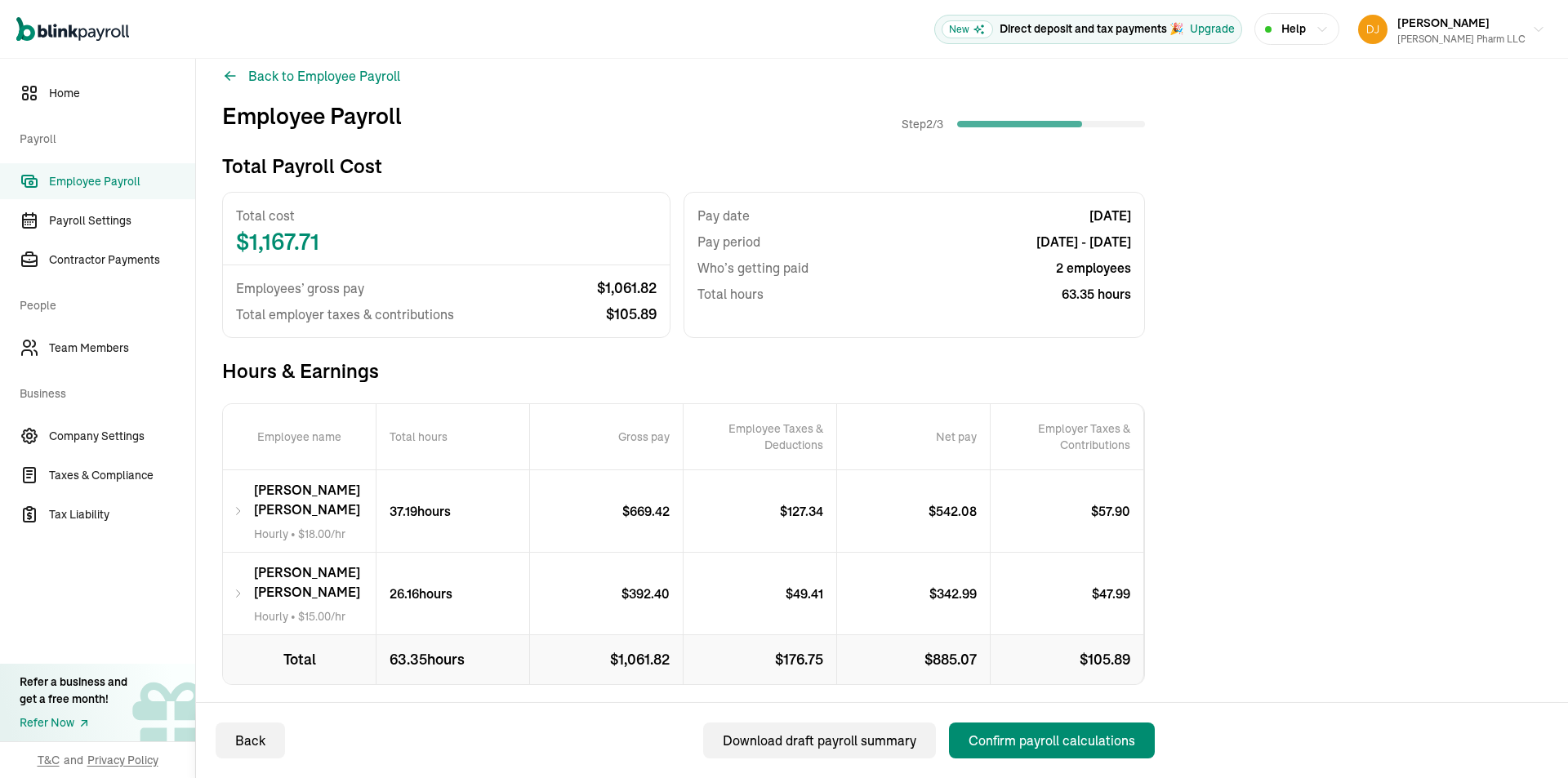
scroll to position [35, 0]
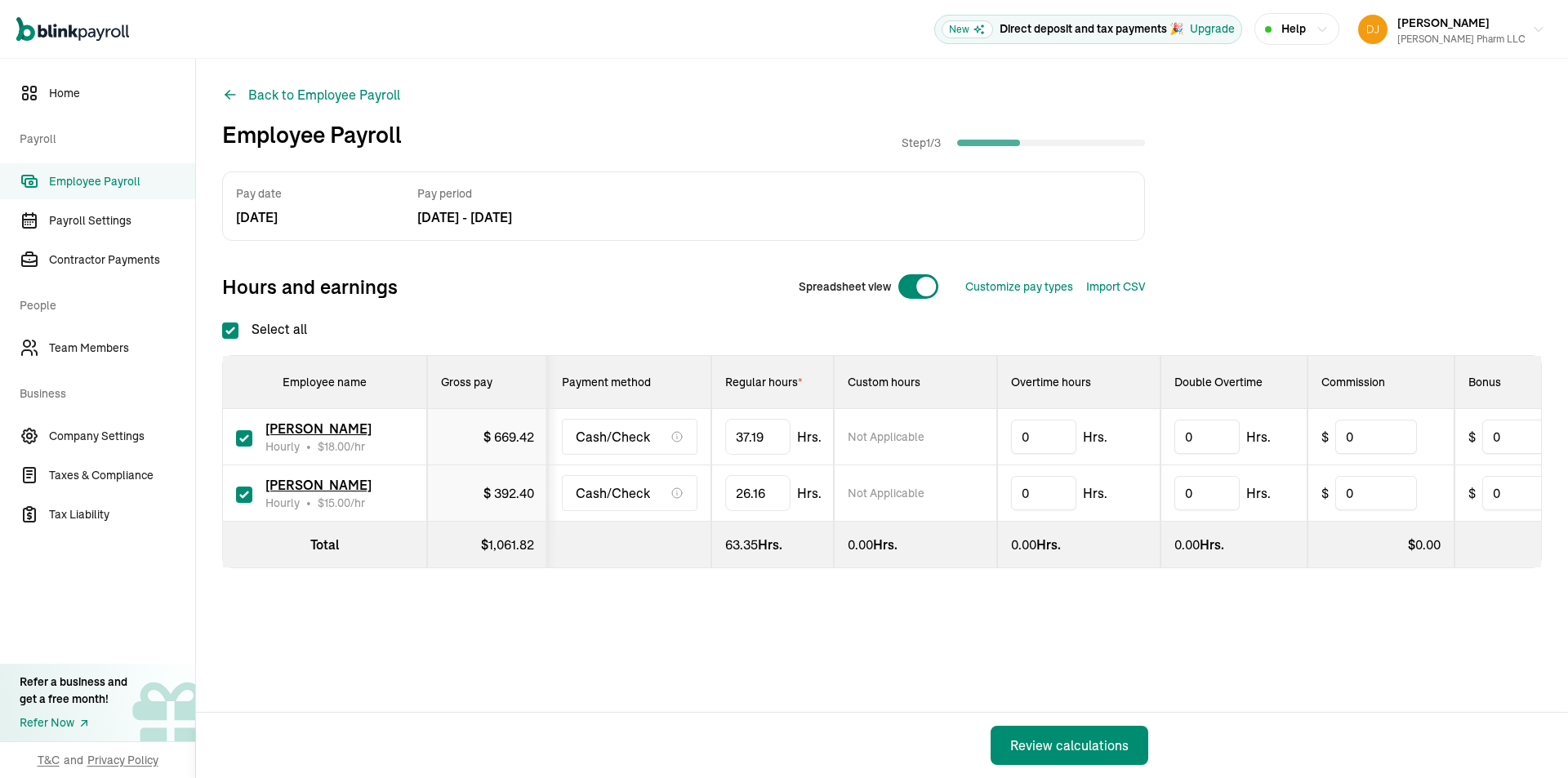
checkbox input "true"
click at [940, 275] on div "Spreadsheet view" at bounding box center [868, 286] width 167 height 39
click at [922, 288] on span at bounding box center [926, 286] width 19 height 19
checkbox input "false"
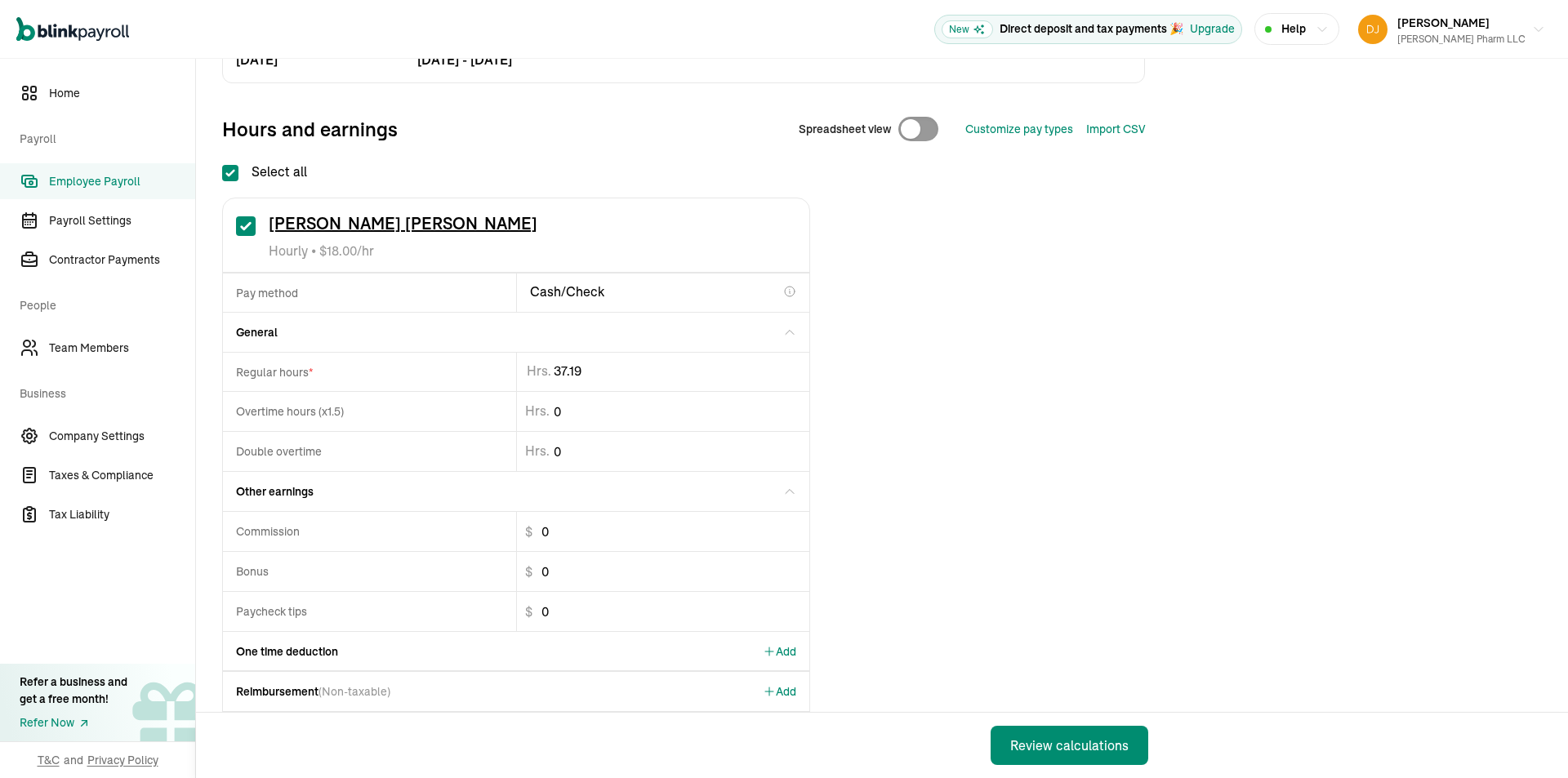
scroll to position [163, 0]
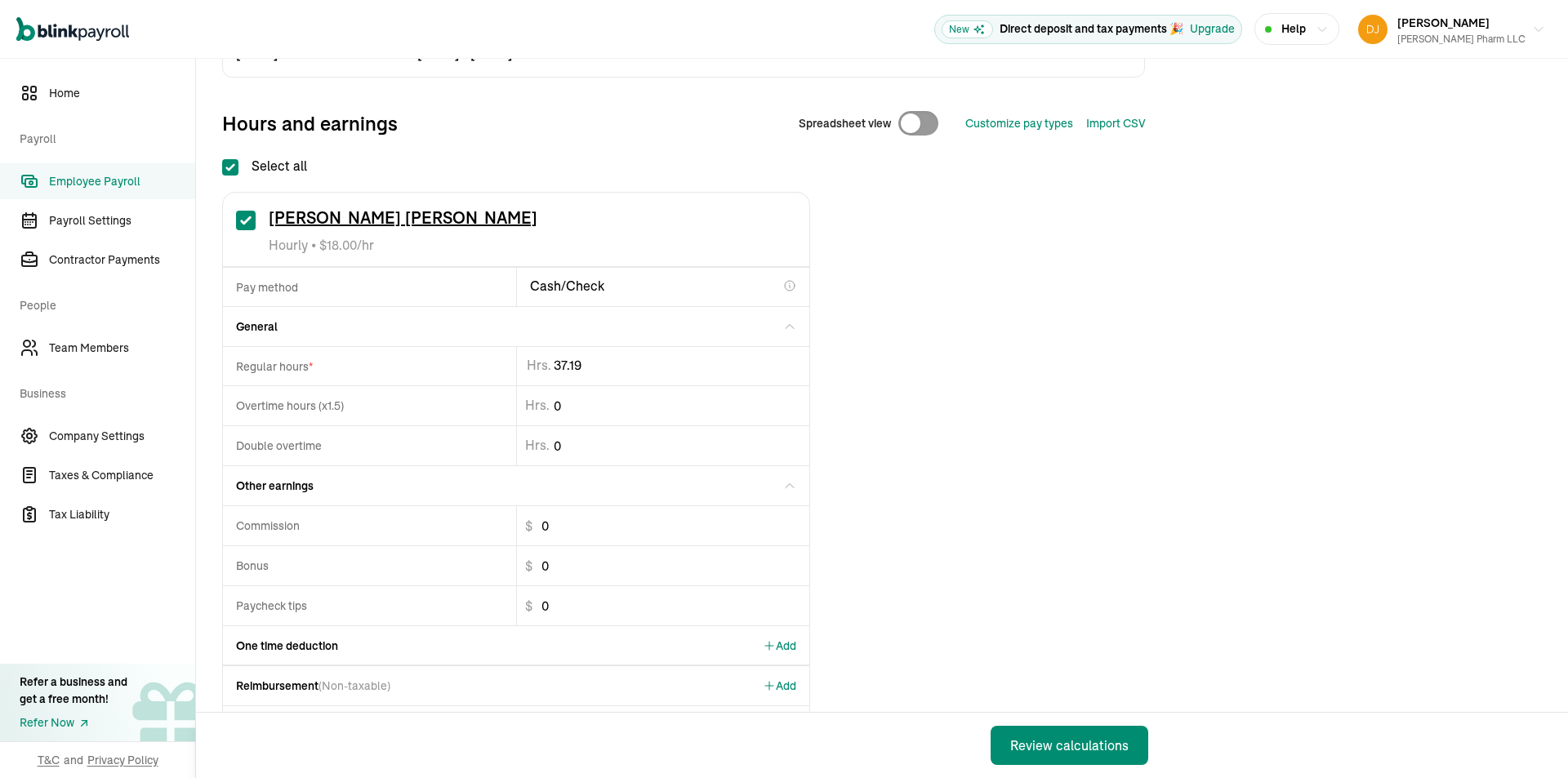
click at [281, 649] on span "One time deduction" at bounding box center [287, 646] width 102 height 17
click at [779, 641] on span "Add" at bounding box center [779, 646] width 33 height 17
click at [296, 683] on input "text" at bounding box center [369, 685] width 293 height 39
type input "state tax"
click at [601, 688] on input "$" at bounding box center [650, 685] width 268 height 39
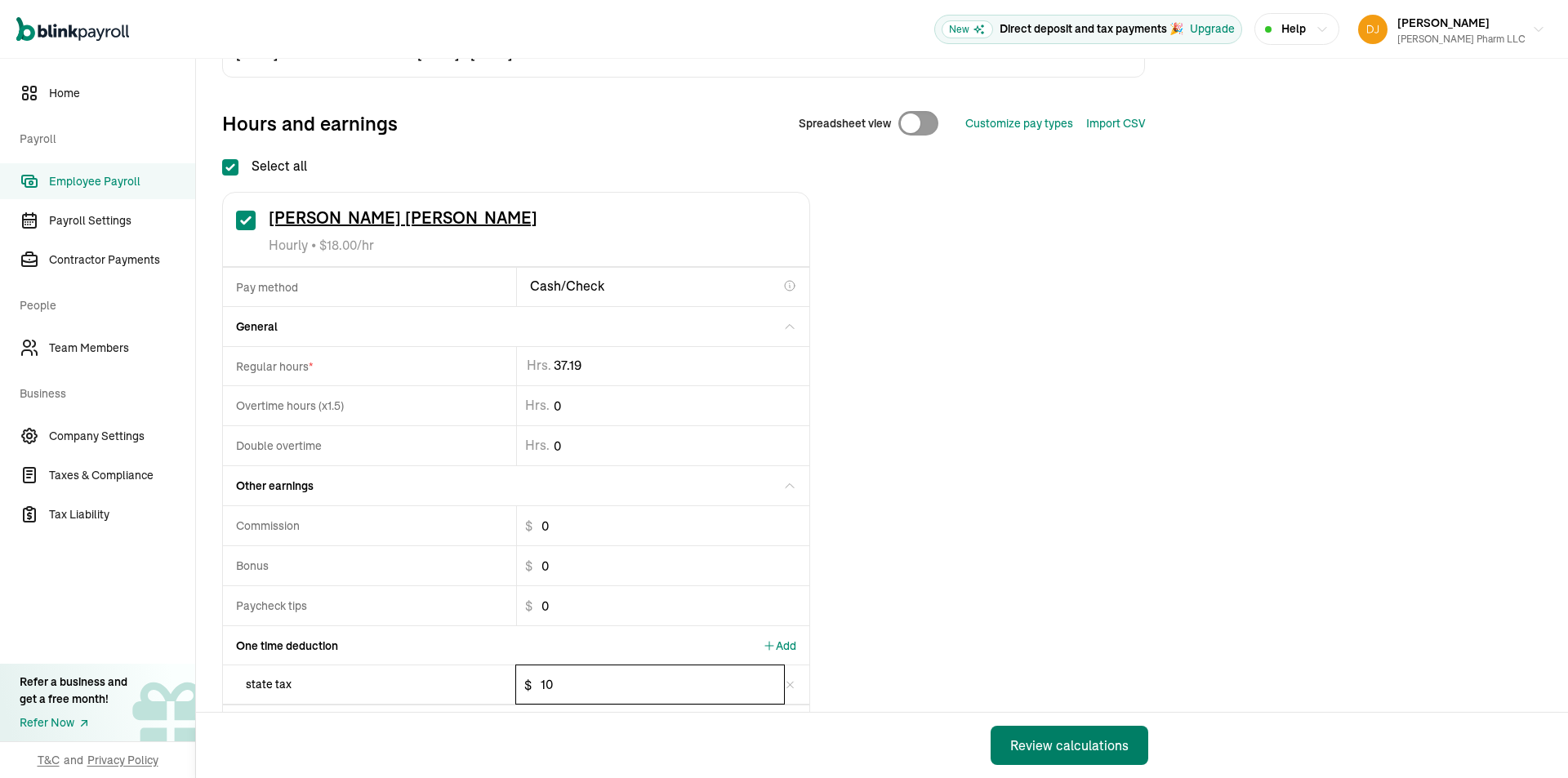
type input "10"
click at [1092, 746] on div "Review calculations" at bounding box center [1069, 745] width 118 height 19
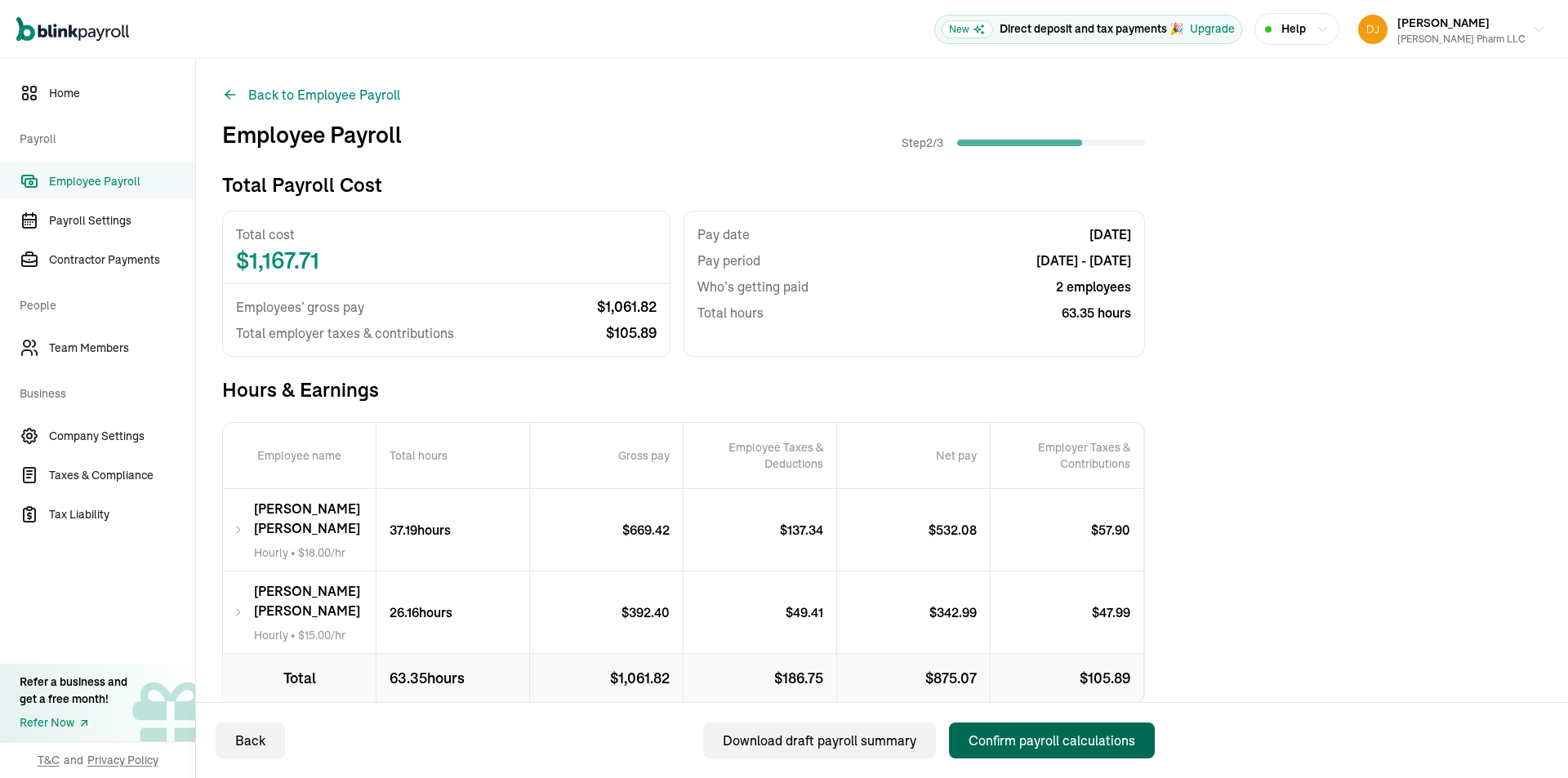
click at [1069, 748] on div "Confirm payroll calculations" at bounding box center [1052, 740] width 167 height 19
